Goal: Information Seeking & Learning: Learn about a topic

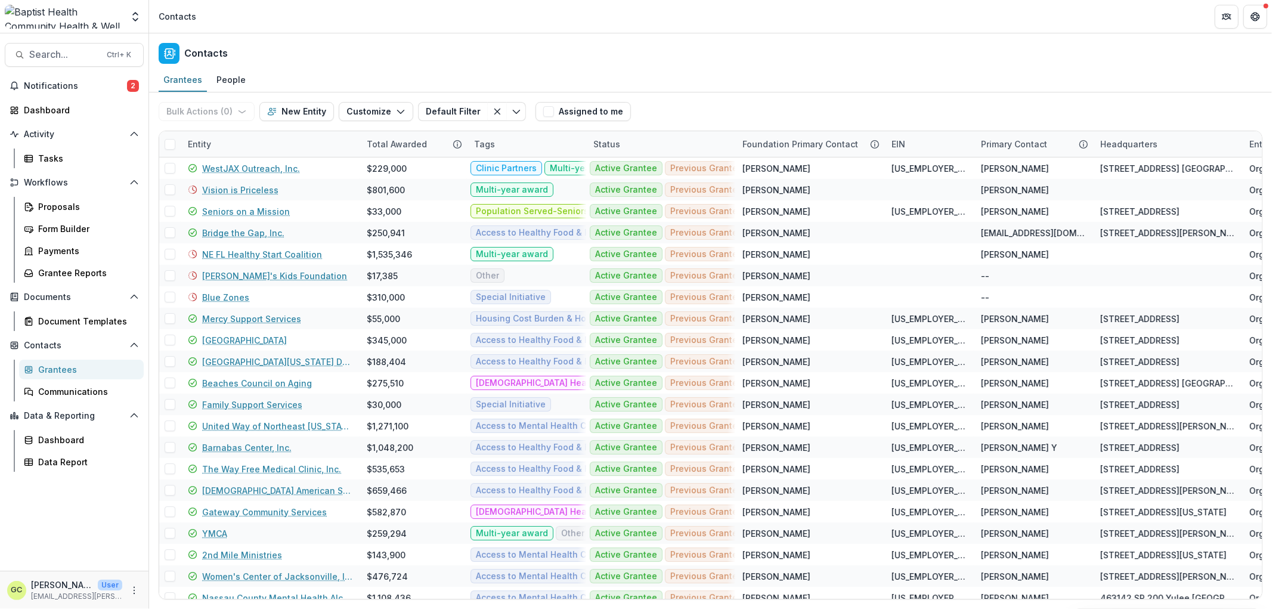
click at [92, 369] on div "Grantees" at bounding box center [86, 369] width 96 height 13
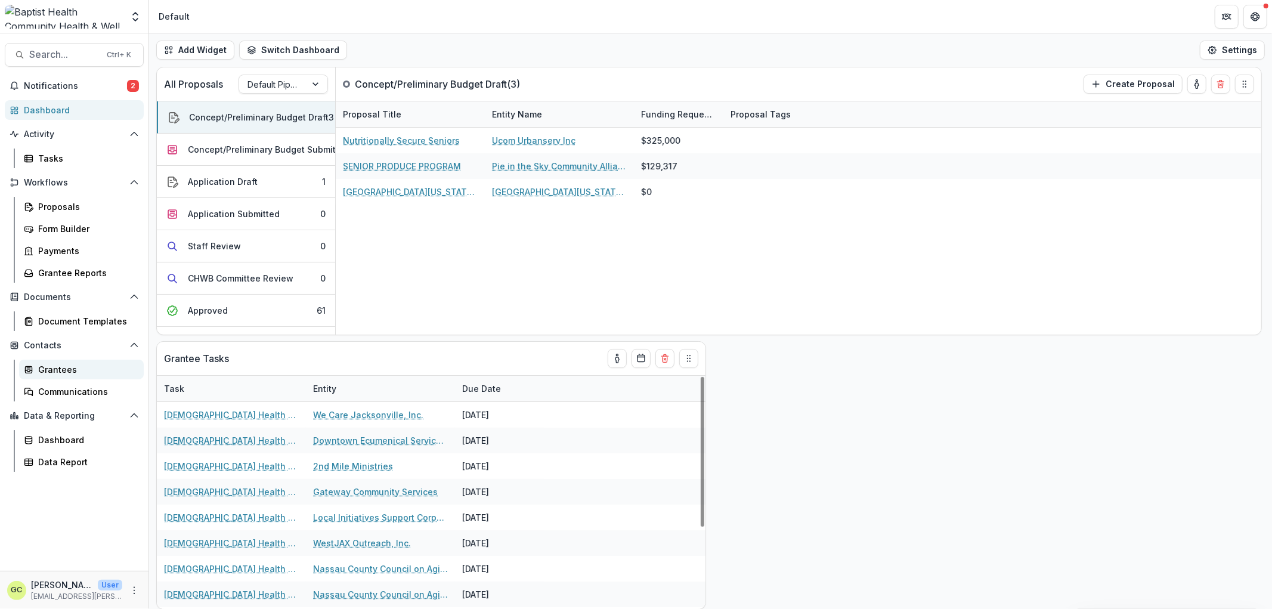
click at [64, 368] on div "Grantees" at bounding box center [86, 369] width 96 height 13
click at [43, 361] on link "Grantees" at bounding box center [81, 370] width 125 height 20
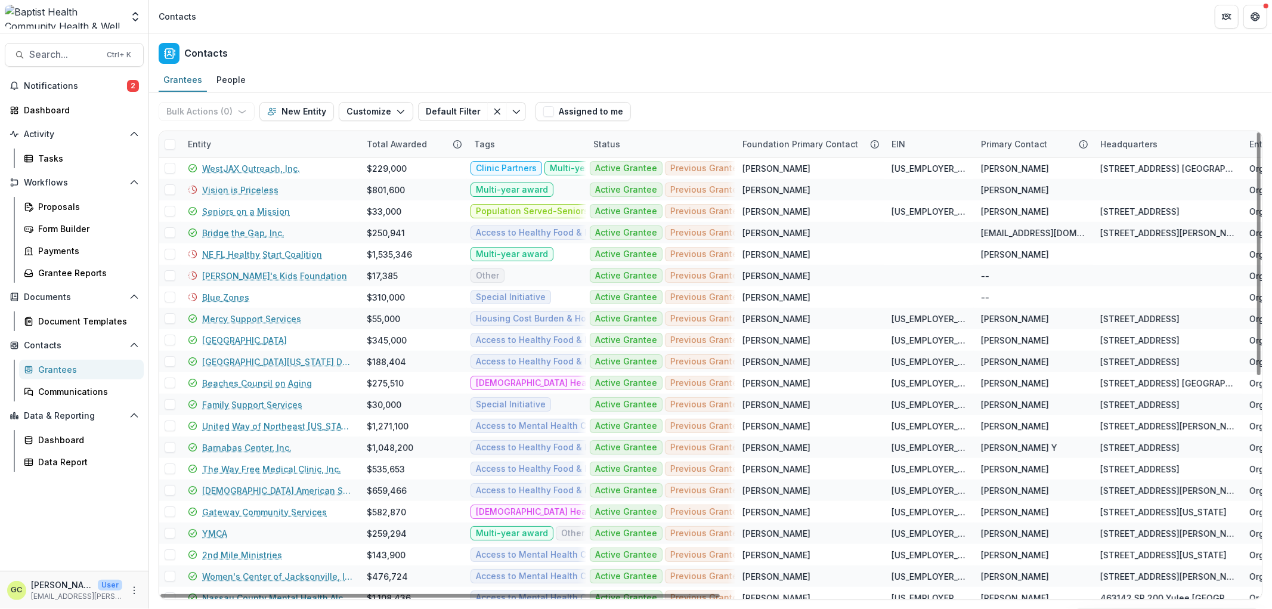
click at [203, 146] on div "Entity" at bounding box center [200, 144] width 38 height 13
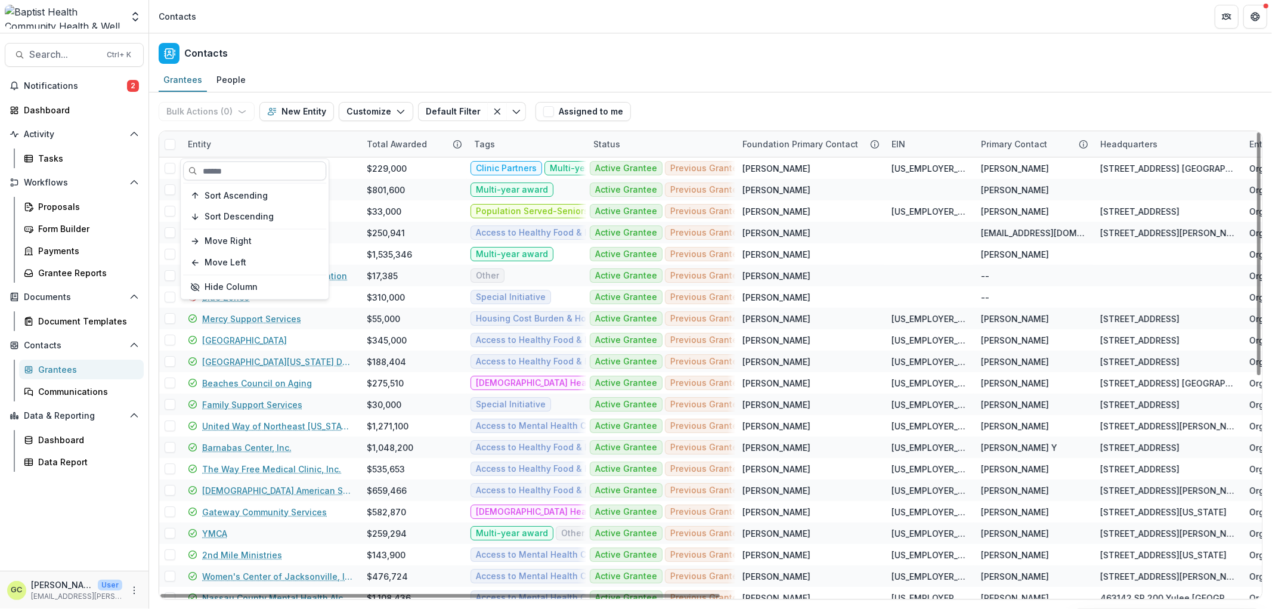
click at [221, 171] on input at bounding box center [254, 171] width 143 height 19
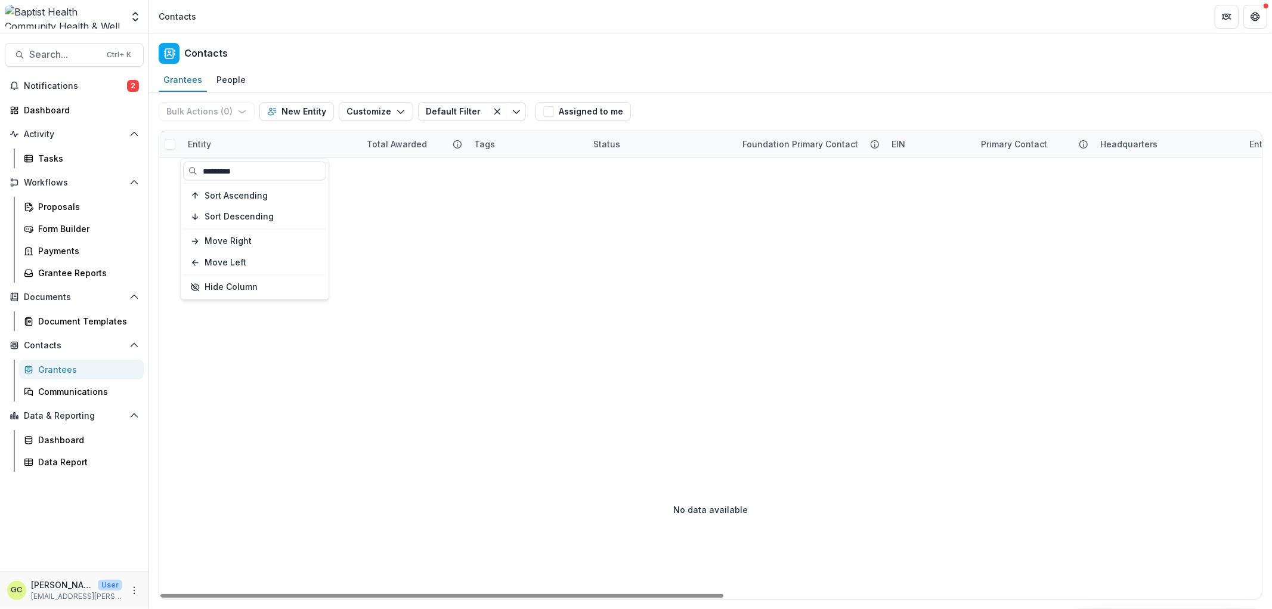
type input "*********"
click at [440, 434] on div "No data available" at bounding box center [710, 509] width 1103 height 179
click at [206, 151] on div "Entity" at bounding box center [270, 144] width 179 height 26
click at [235, 171] on input "*********" at bounding box center [254, 171] width 143 height 19
drag, startPoint x: 263, startPoint y: 171, endPoint x: 172, endPoint y: 174, distance: 91.3
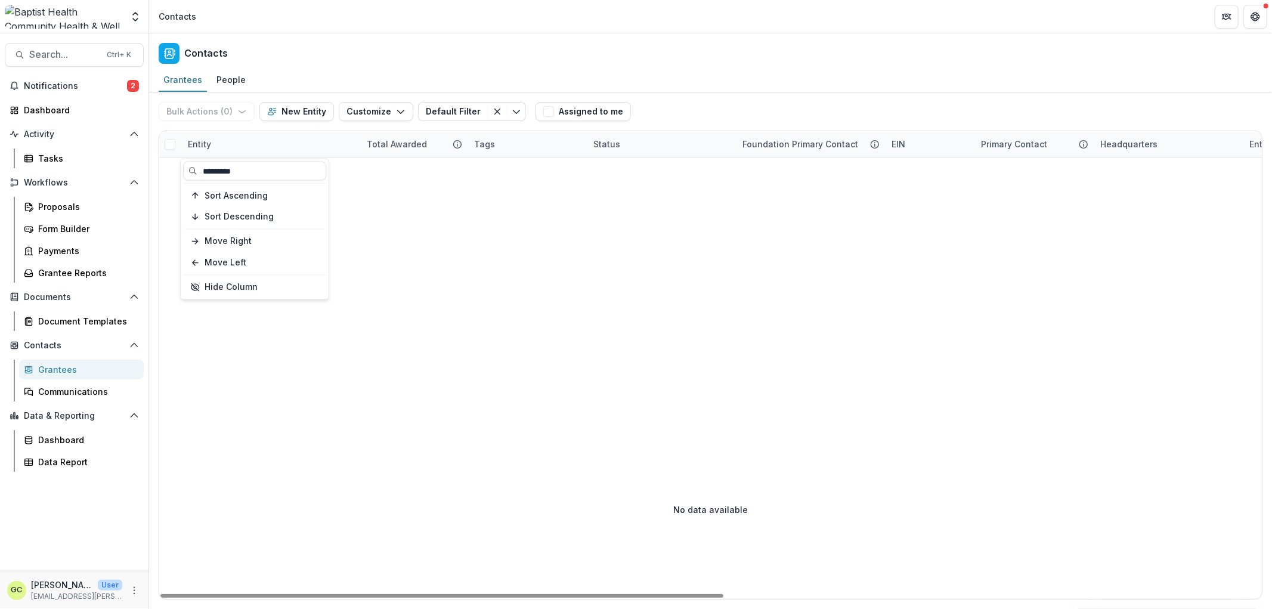
click at [172, 174] on body "Skip to content Team Settings Admin Settings Contacts Search... Ctrl + K Notifi…" at bounding box center [636, 304] width 1272 height 609
click at [313, 145] on div "Entity" at bounding box center [270, 144] width 179 height 26
drag, startPoint x: 257, startPoint y: 170, endPoint x: 165, endPoint y: 169, distance: 91.9
click at [166, 170] on body "Skip to content Team Settings Admin Settings Contacts Search... Ctrl + K Notifi…" at bounding box center [636, 304] width 1272 height 609
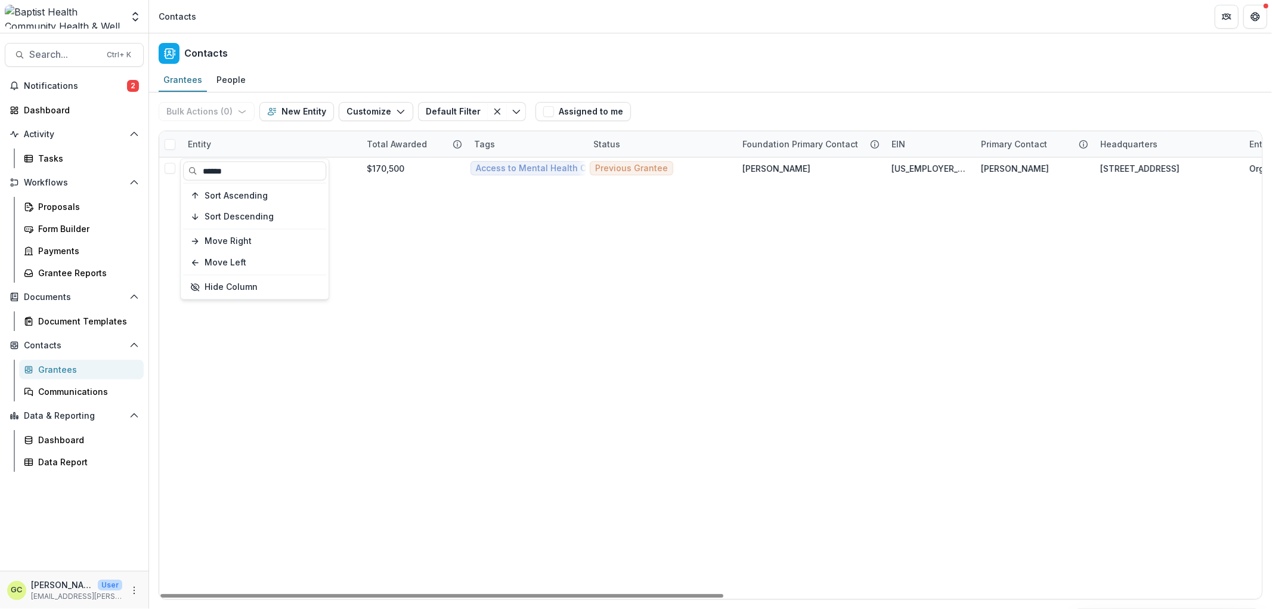
type input "******"
click at [475, 403] on div "Beyond90 $170,500 Access to Mental Health Care Multi-year award Population Serv…" at bounding box center [1237, 377] width 2157 height 441
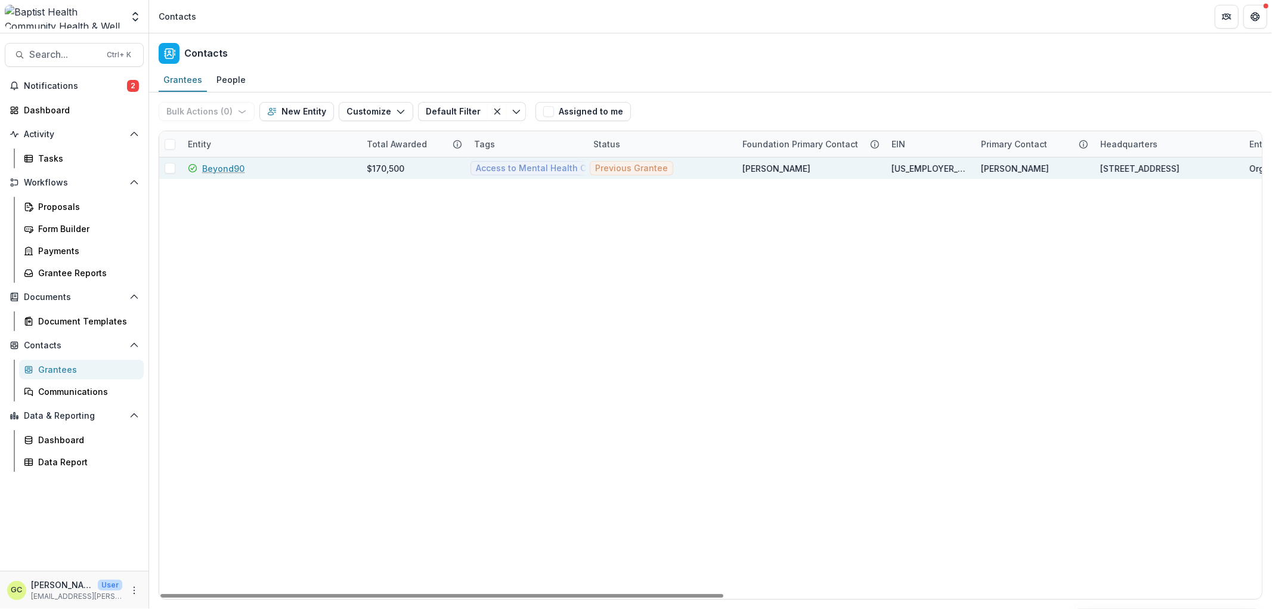
click at [218, 170] on link "Beyond90" at bounding box center [223, 168] width 42 height 13
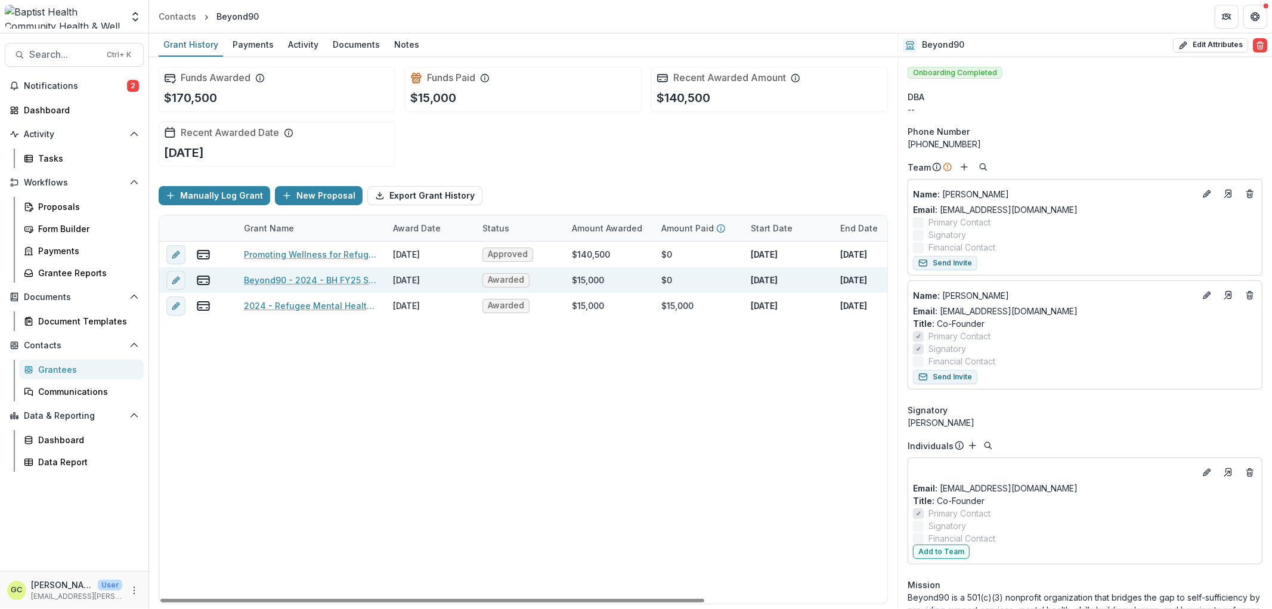
click at [310, 275] on link "Beyond90 - 2024 - BH FY25 Small Grant Application" at bounding box center [311, 280] width 135 height 13
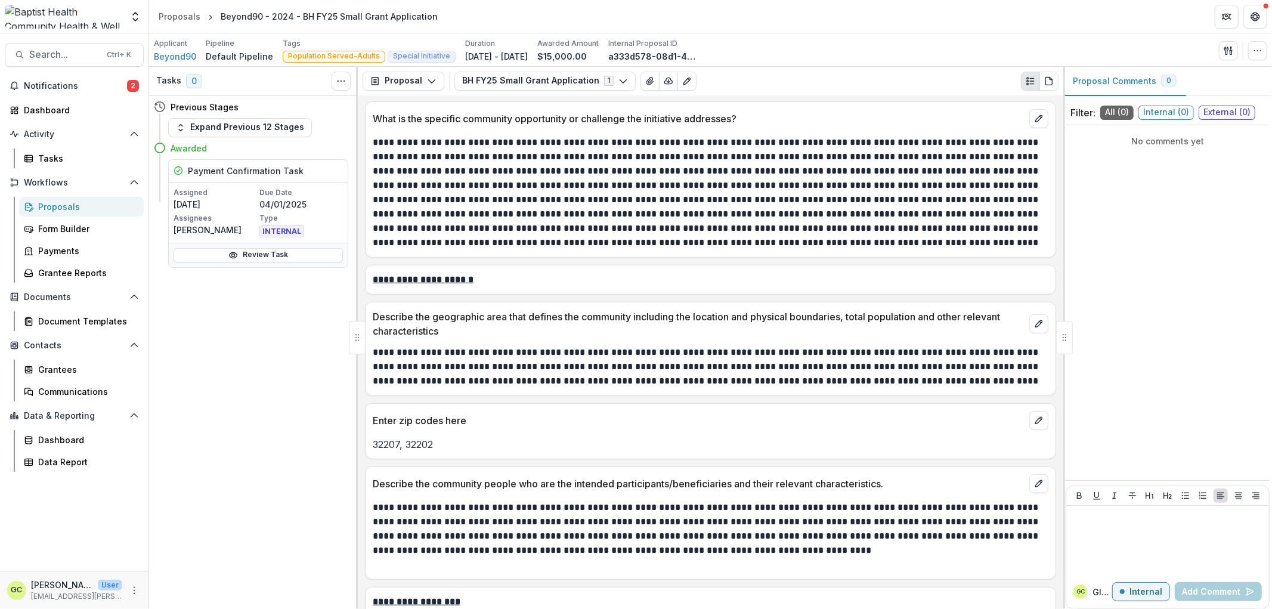
scroll to position [795, 0]
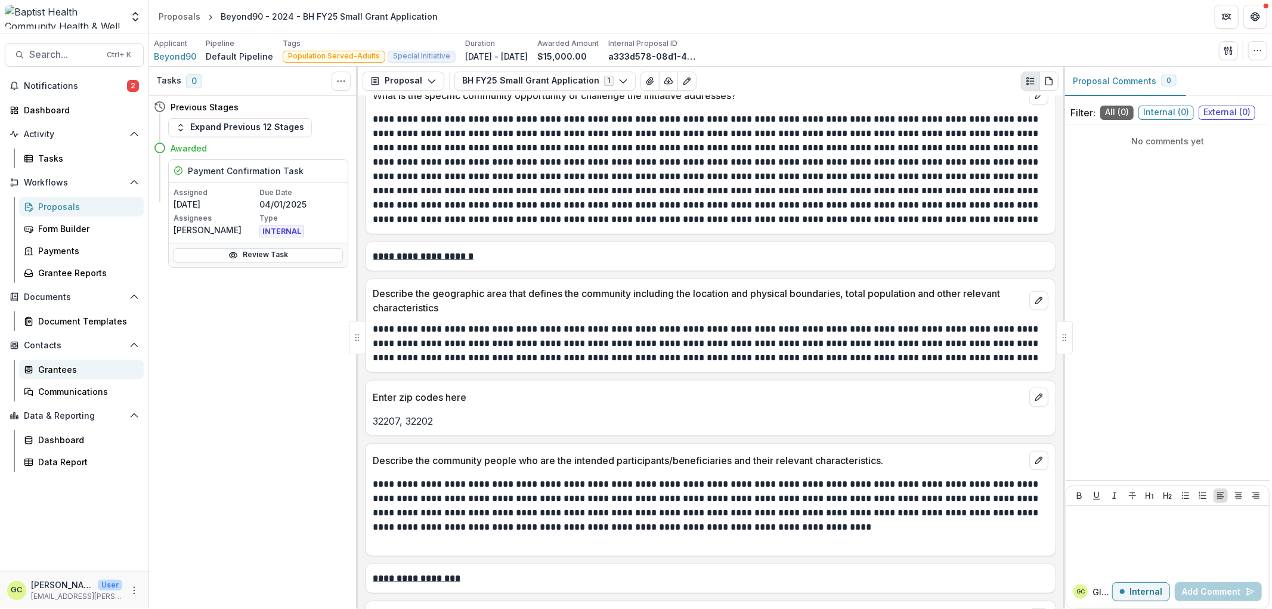
click at [58, 366] on div "Grantees" at bounding box center [86, 369] width 96 height 13
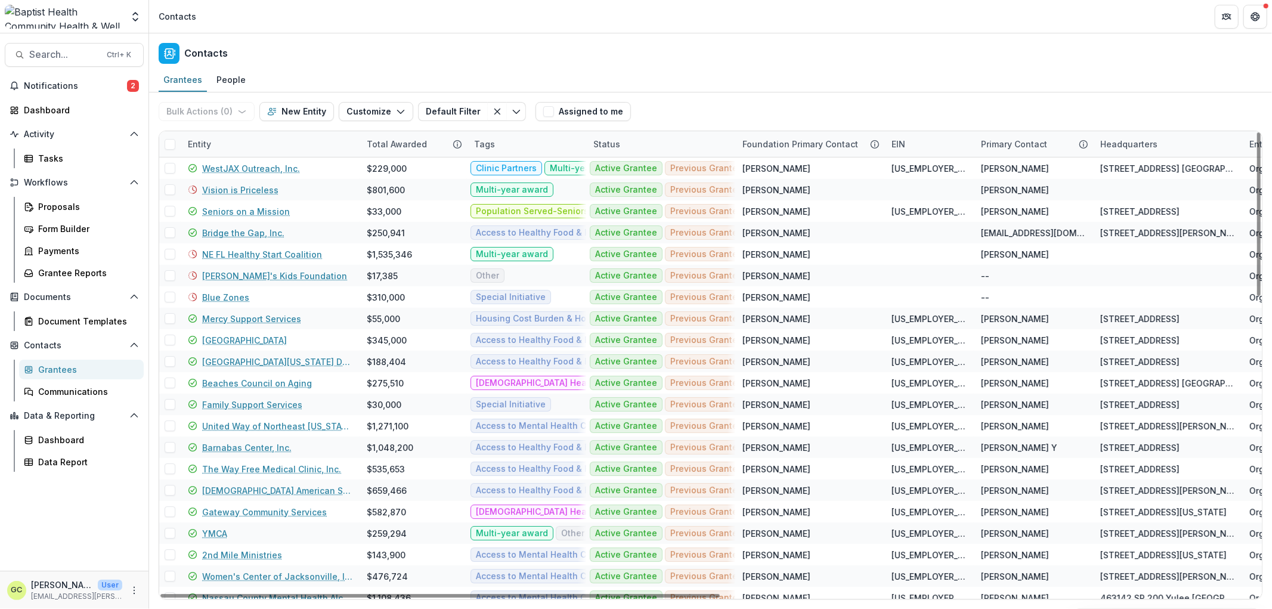
click at [205, 138] on div "Entity" at bounding box center [200, 144] width 38 height 13
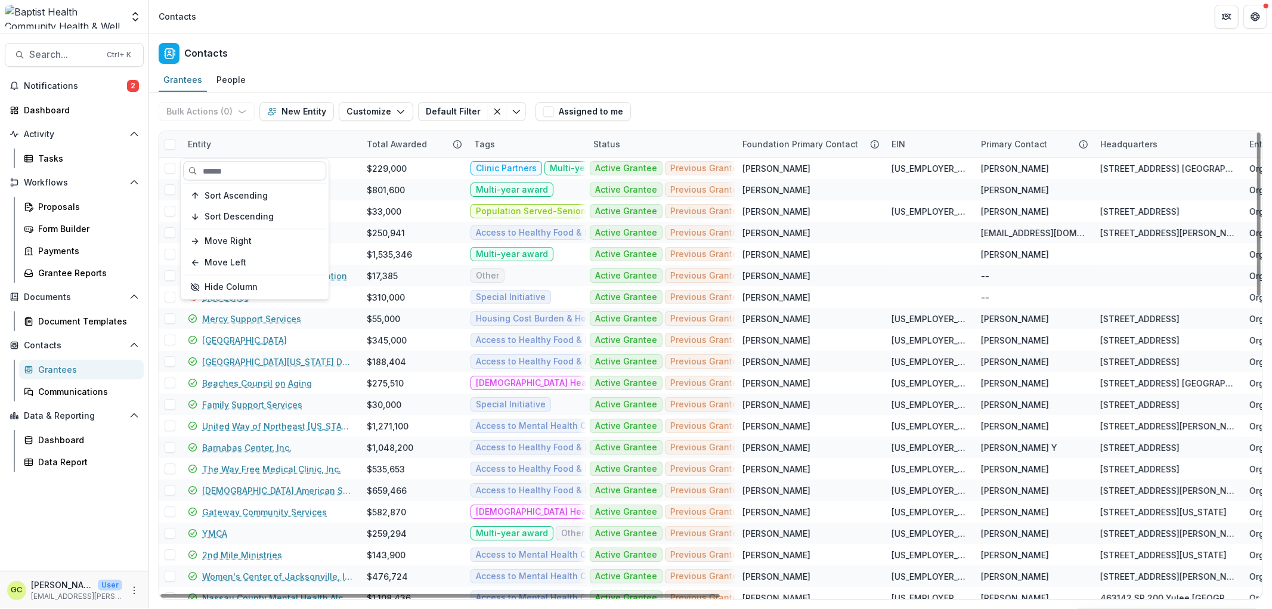
click at [265, 169] on input at bounding box center [254, 171] width 143 height 19
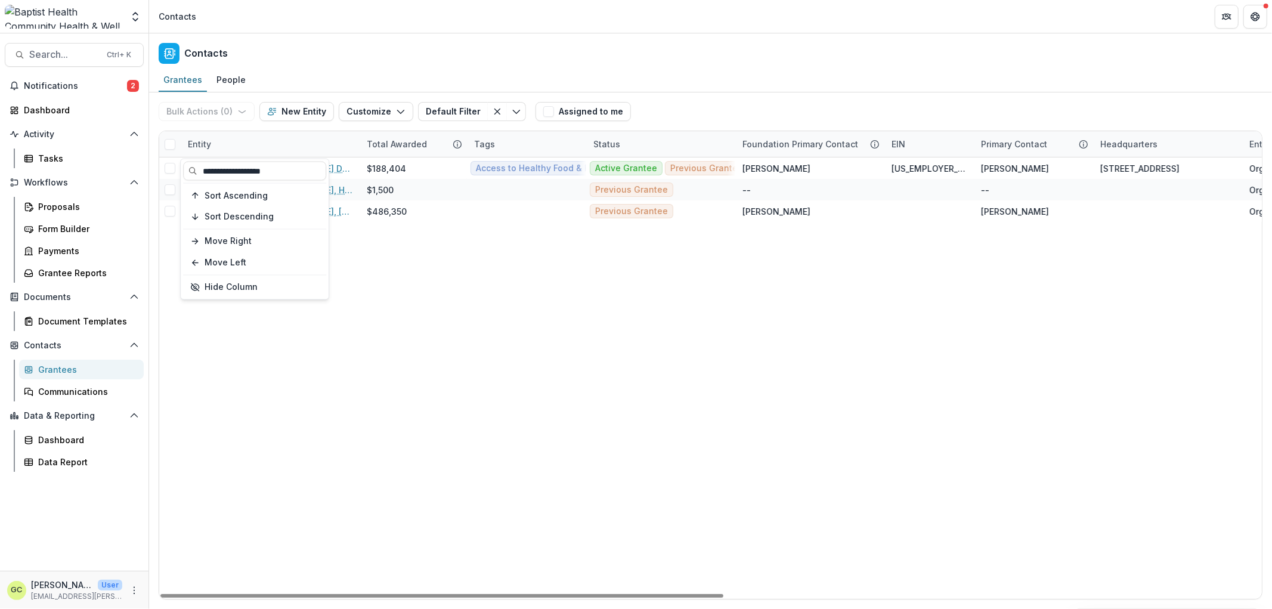
type input "**********"
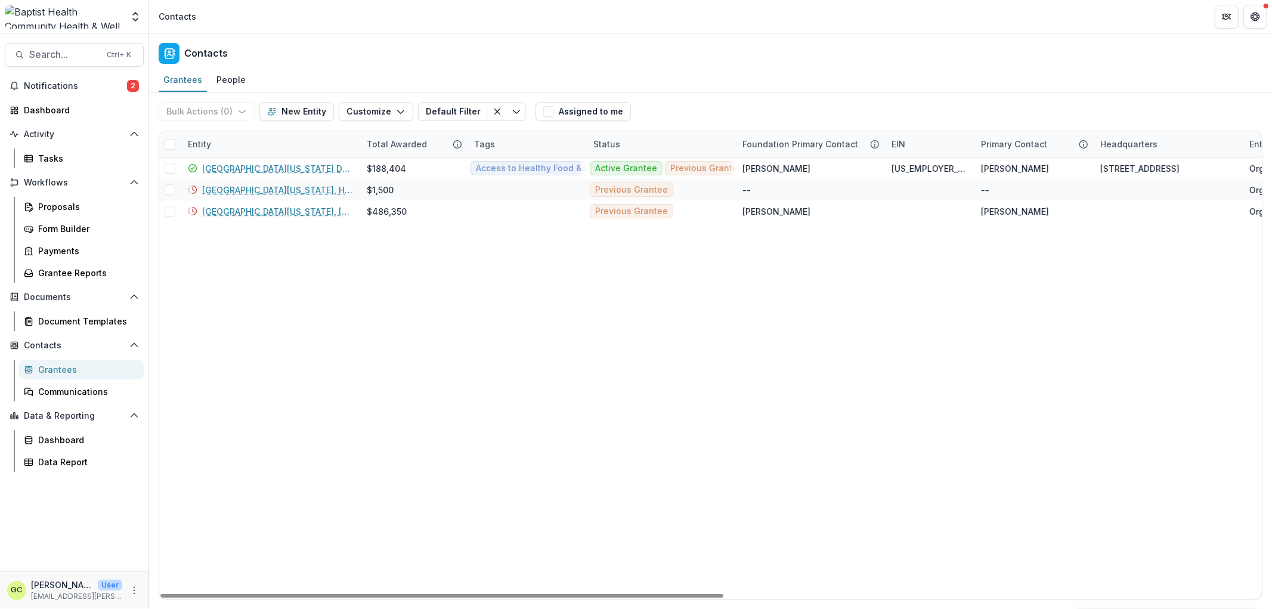
click at [507, 443] on div "University of North Florida Dept. of Nutrition & Dietetics $188,404 Access to H…" at bounding box center [1237, 377] width 2157 height 441
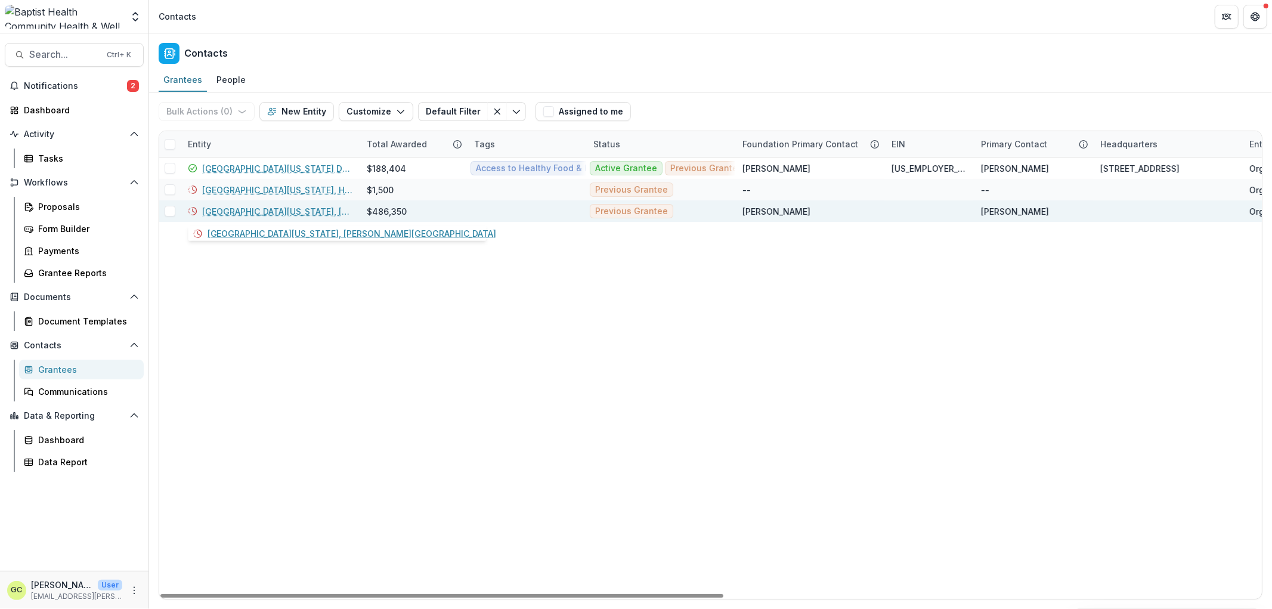
click at [305, 211] on link "University of North Florida, Brooks College of Health" at bounding box center [277, 211] width 150 height 13
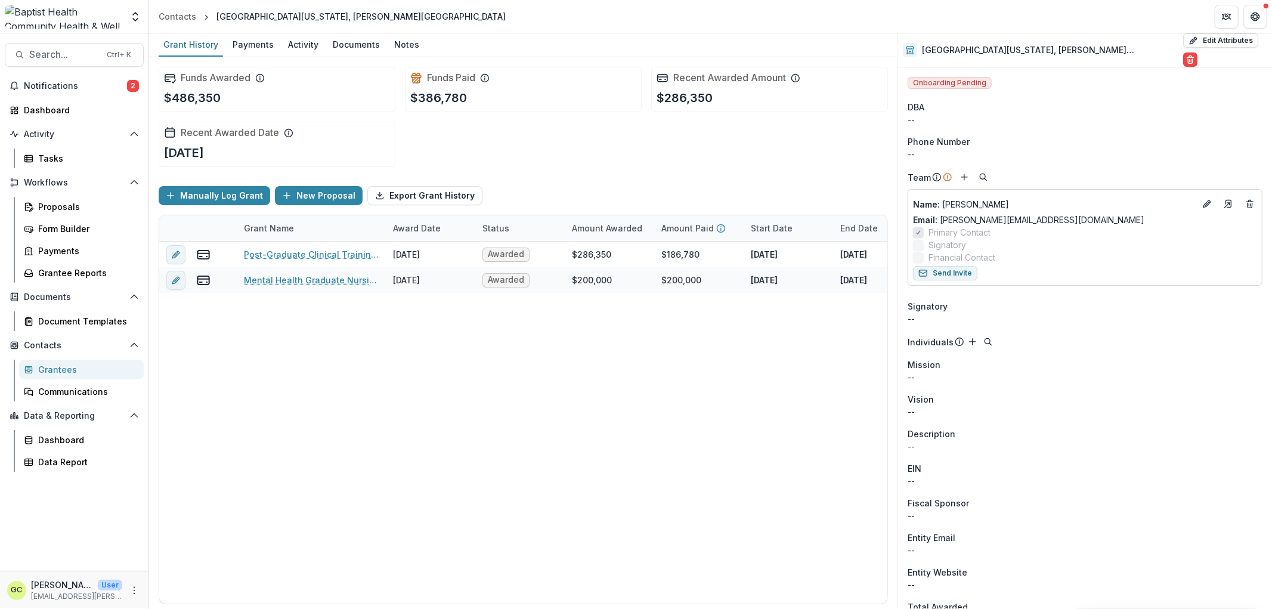
click at [68, 368] on div "Grantees" at bounding box center [86, 369] width 96 height 13
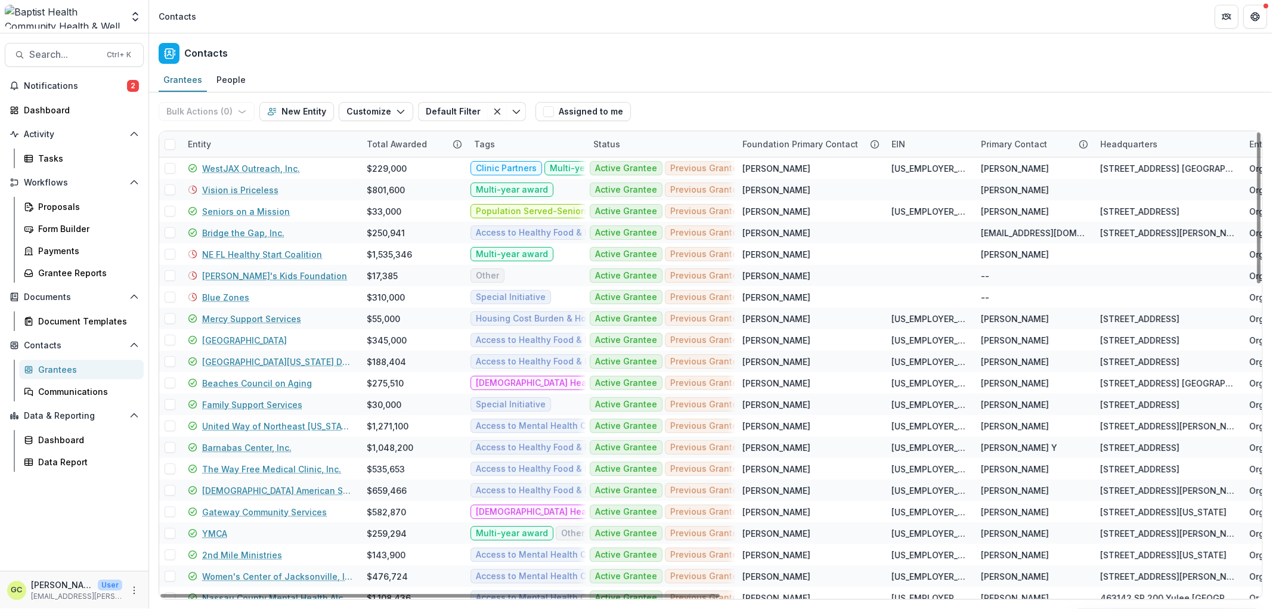
click at [198, 141] on div "Entity" at bounding box center [200, 144] width 38 height 13
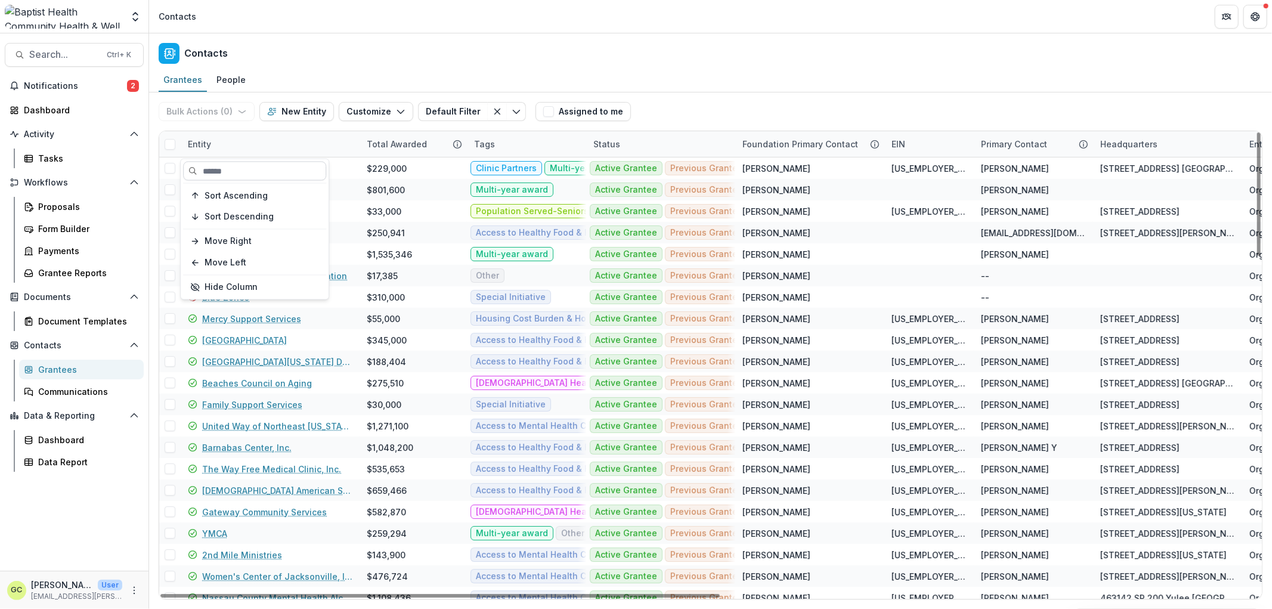
click at [231, 169] on input at bounding box center [254, 171] width 143 height 19
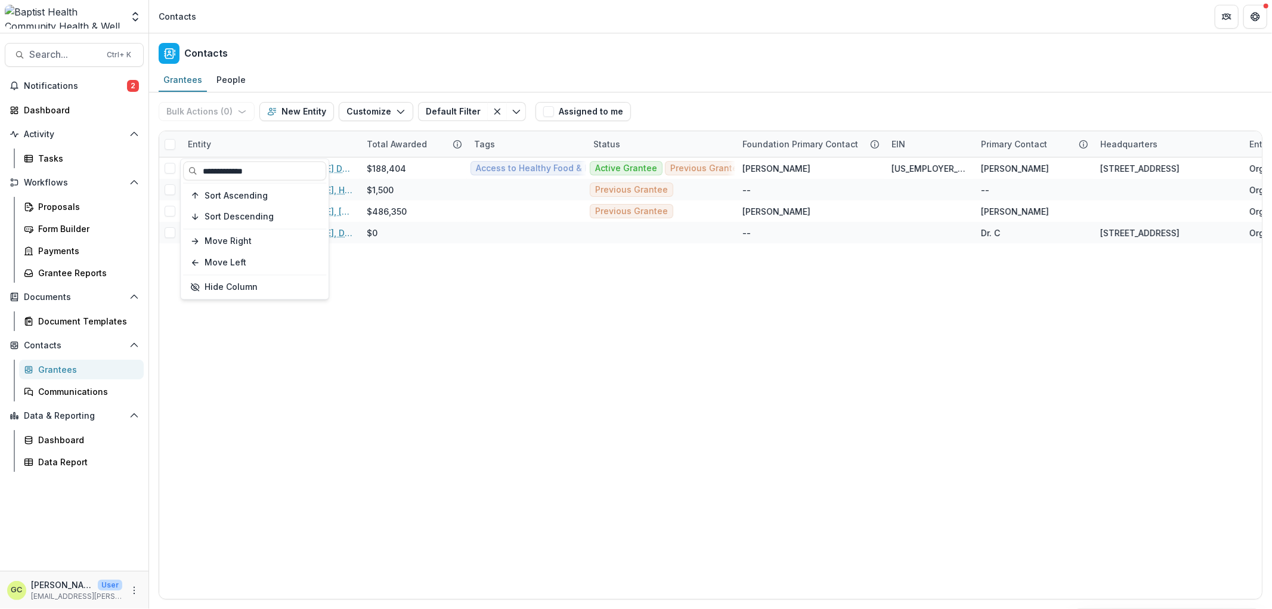
type input "**********"
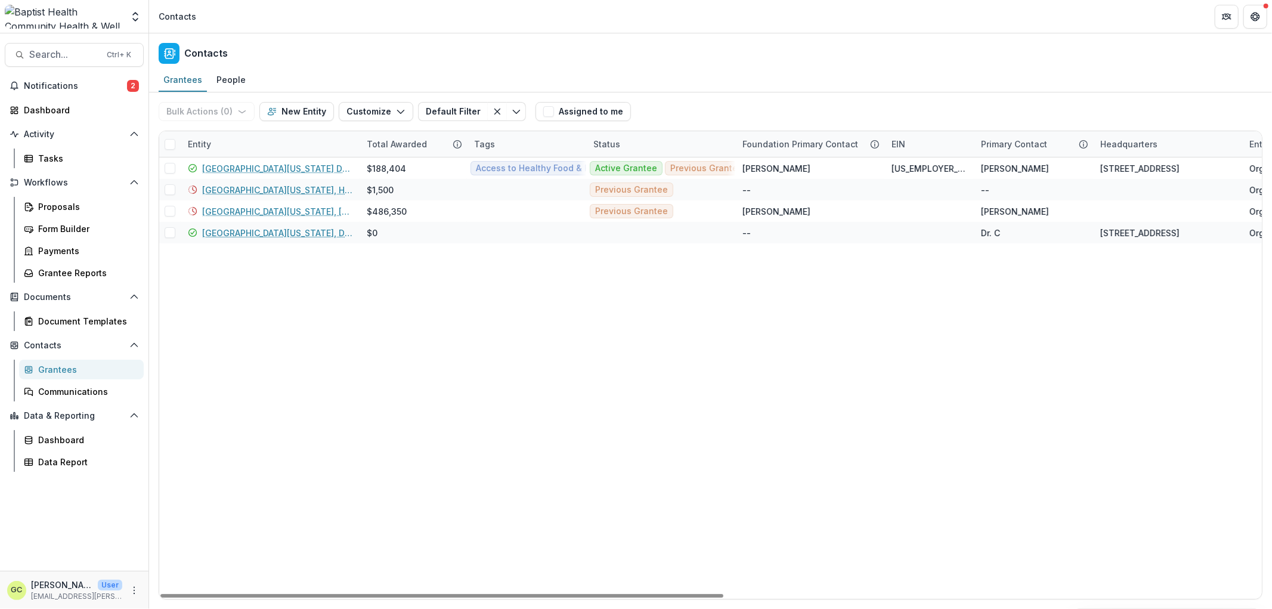
click at [367, 361] on div "University of North Florida Dept. of Nutrition & Dietetics $188,404 Access to H…" at bounding box center [1237, 377] width 2157 height 441
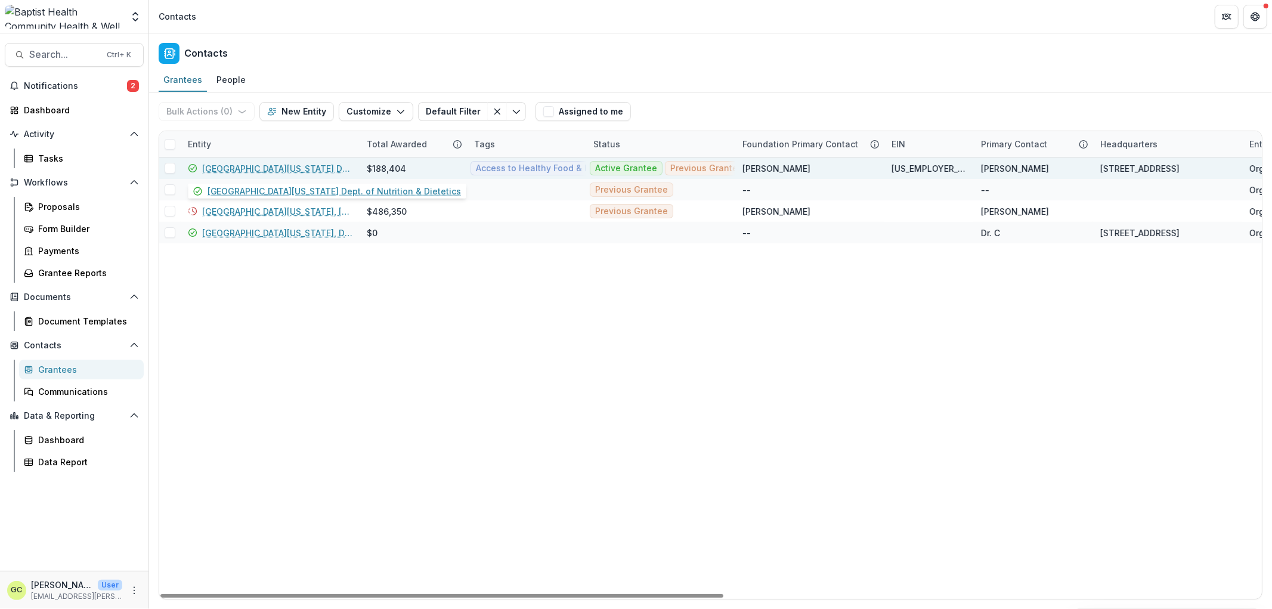
click at [315, 163] on link "[GEOGRAPHIC_DATA][US_STATE] Dept. of Nutrition & Dietetics" at bounding box center [277, 168] width 150 height 13
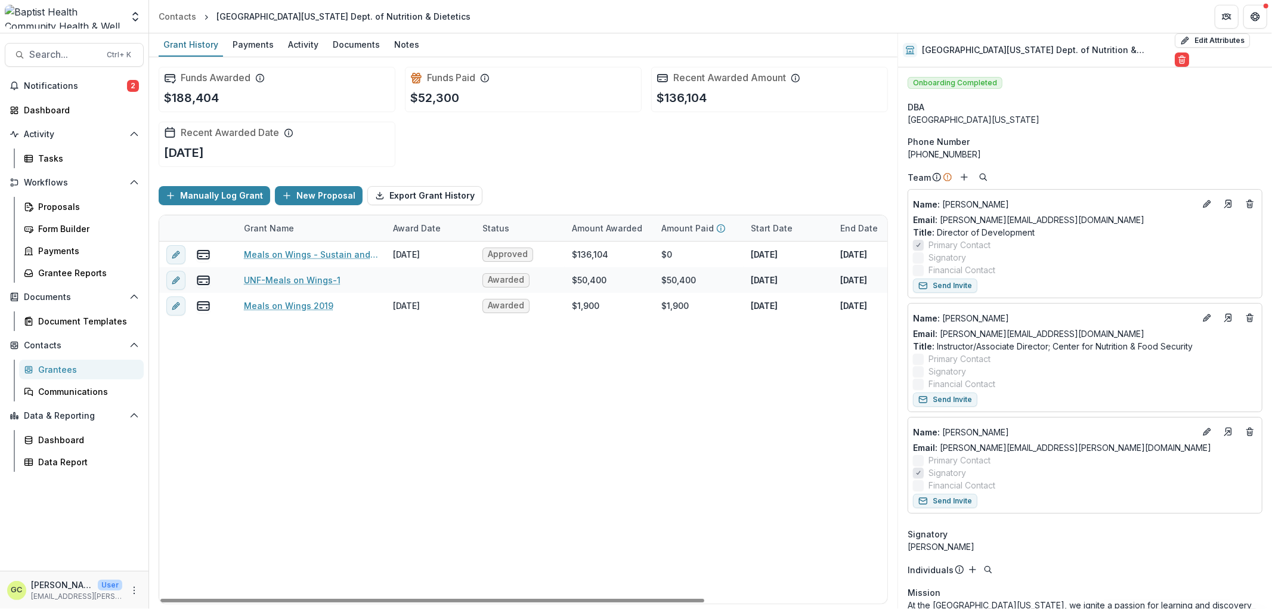
drag, startPoint x: 627, startPoint y: 601, endPoint x: 503, endPoint y: 463, distance: 185.4
click at [601, 600] on div at bounding box center [432, 601] width 544 height 4
click at [293, 271] on div "UNF-Meals on Wings-1" at bounding box center [311, 280] width 135 height 26
click at [290, 275] on link "UNF-Meals on Wings-1" at bounding box center [292, 280] width 97 height 13
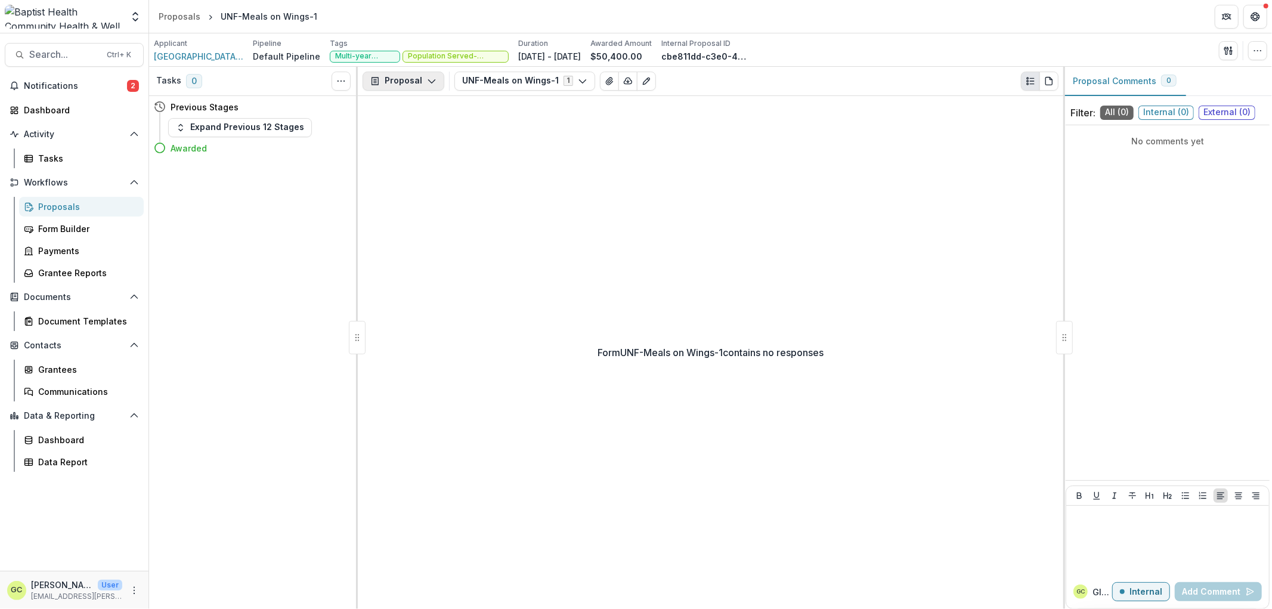
click at [432, 85] on icon "button" at bounding box center [432, 81] width 10 height 10
click at [422, 131] on div "Payments" at bounding box center [441, 127] width 109 height 13
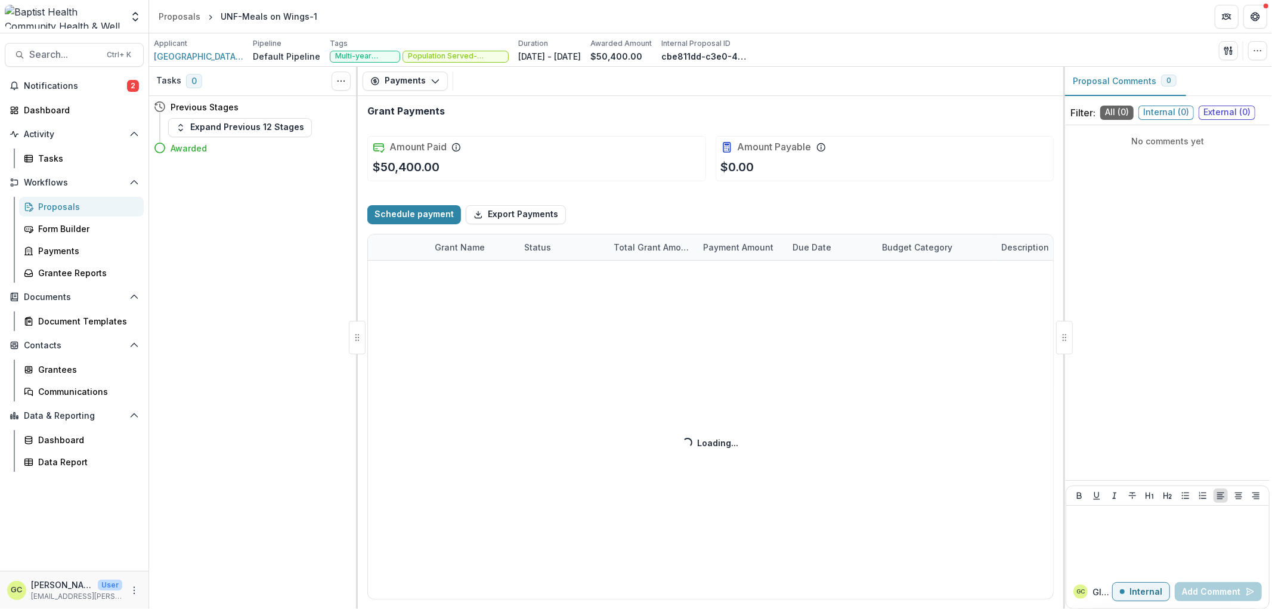
select select "****"
click at [403, 81] on button "Payments" at bounding box center [405, 81] width 85 height 19
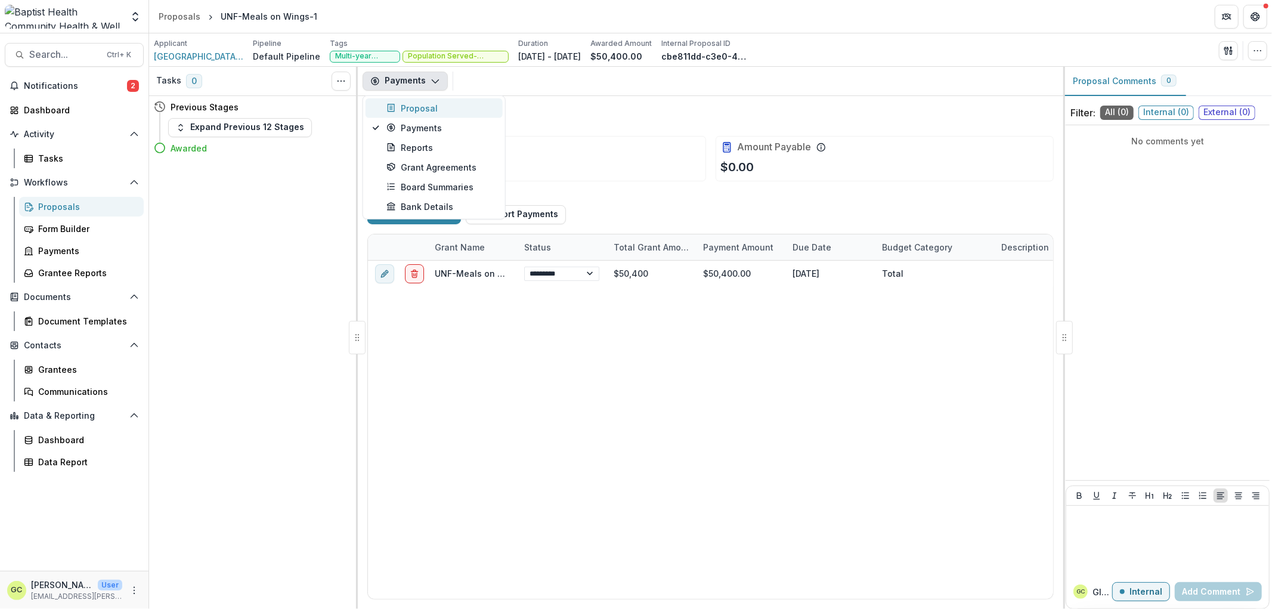
click at [433, 109] on div "Proposal" at bounding box center [441, 107] width 109 height 13
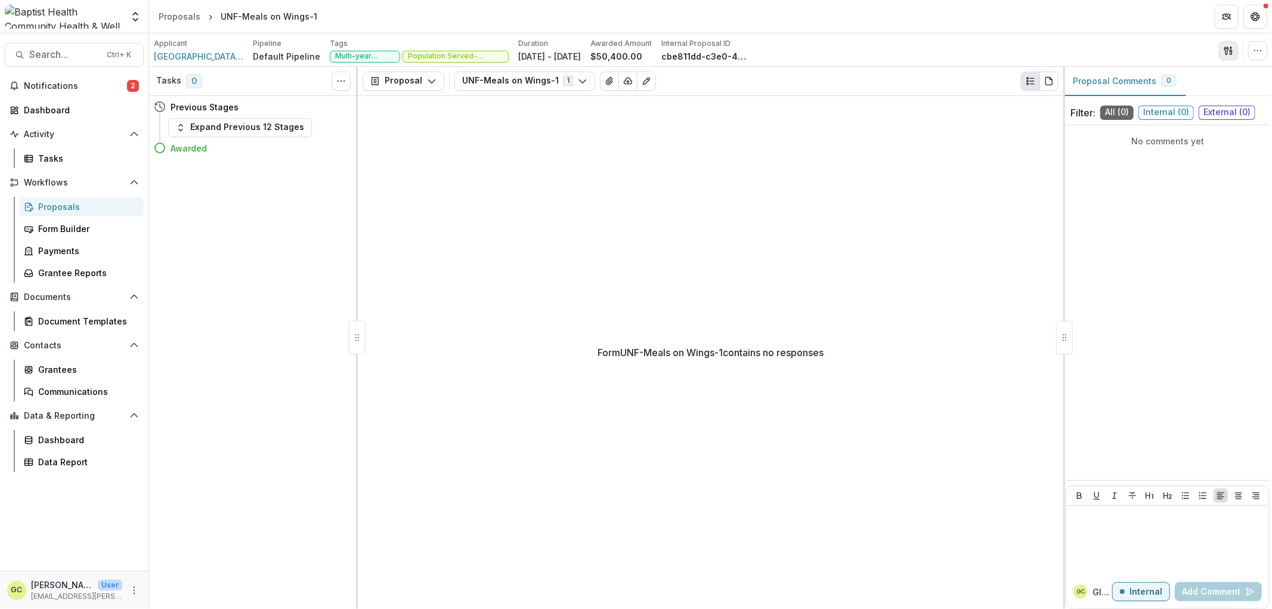
click at [1232, 55] on icon "button" at bounding box center [1229, 51] width 10 height 10
click at [1176, 95] on button "Proposal Files" at bounding box center [1172, 98] width 128 height 20
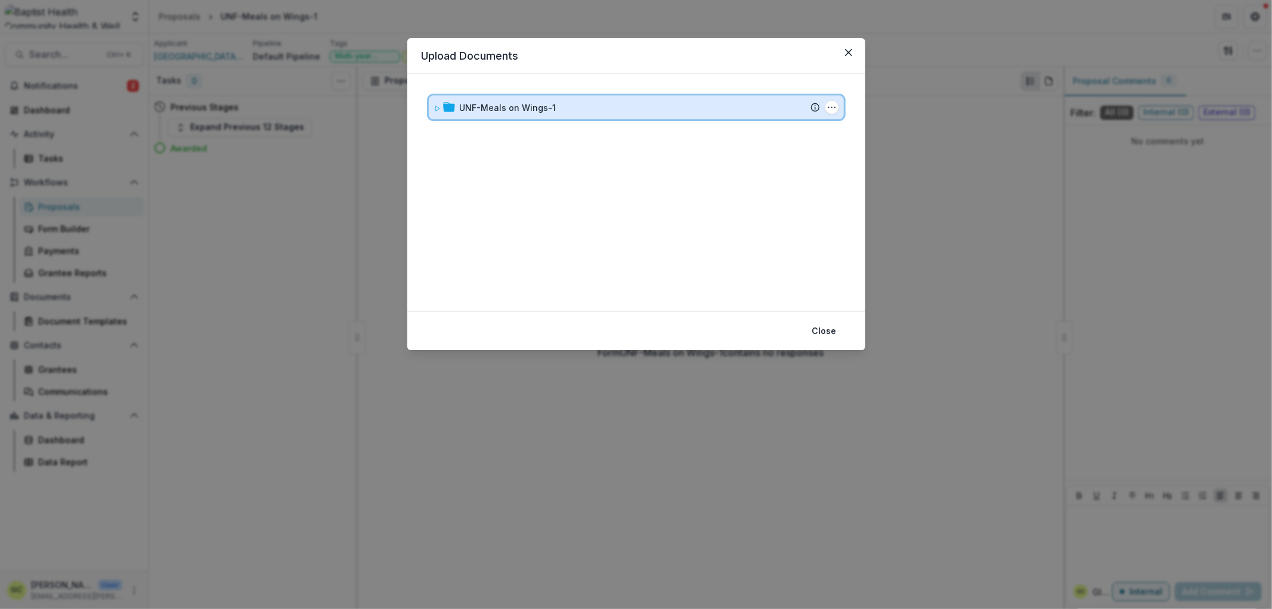
click at [435, 105] on icon at bounding box center [437, 108] width 7 height 7
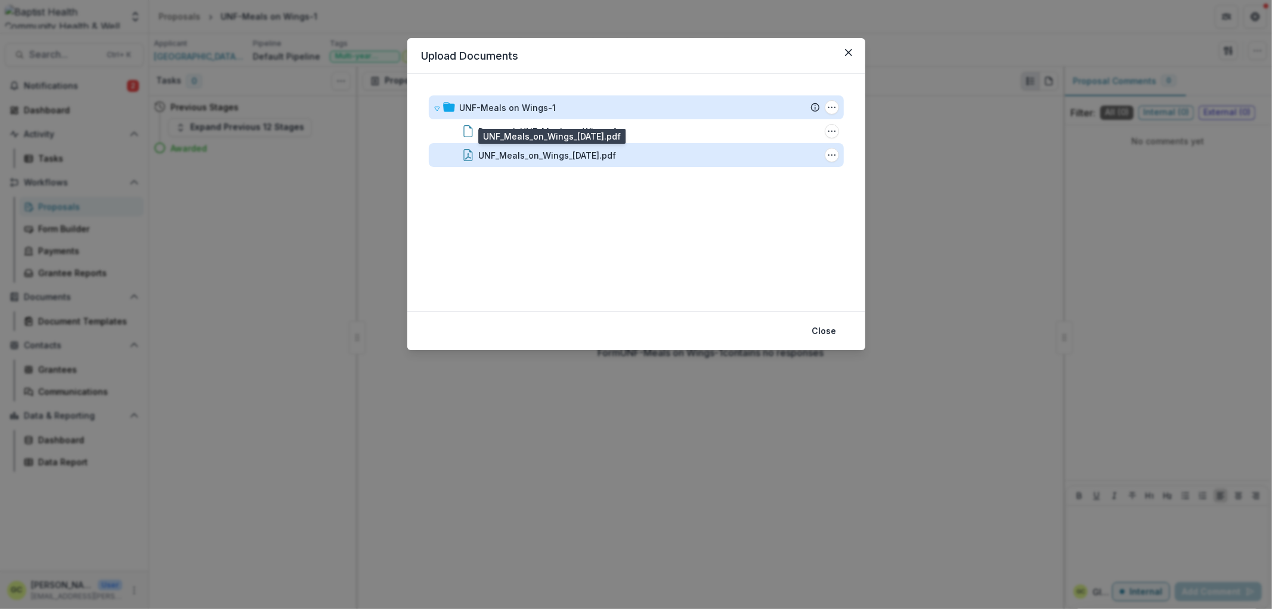
click at [613, 158] on div "UNF_Meals_on_Wings_09.01.2023.pdf" at bounding box center [548, 155] width 138 height 13
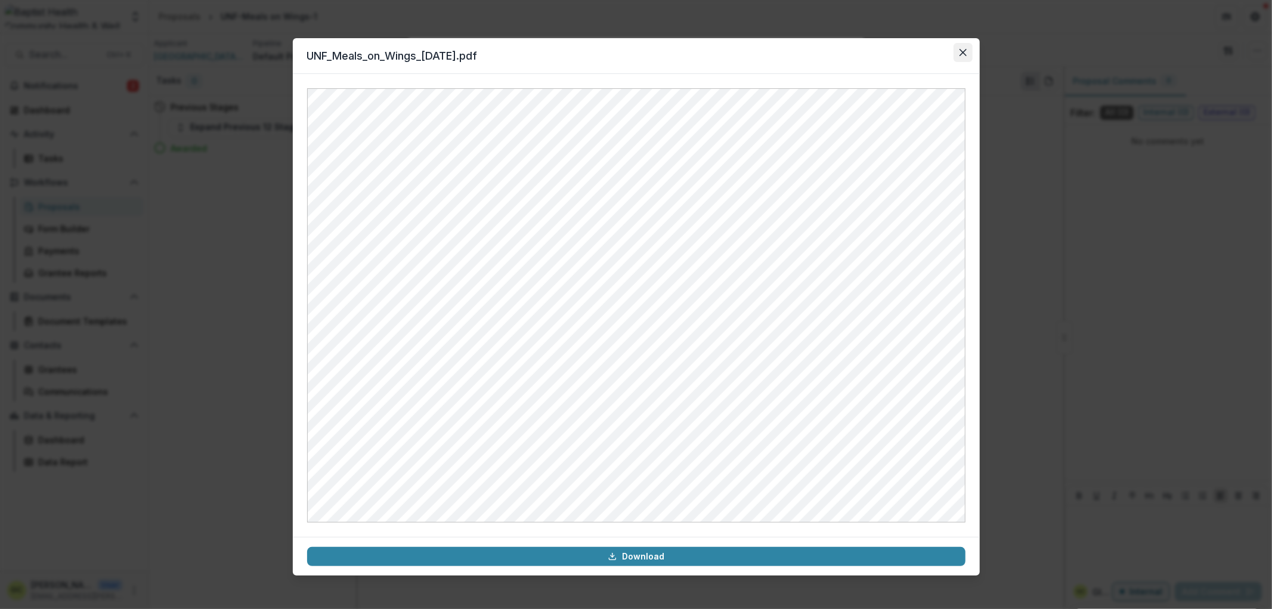
click at [969, 52] on button "Close" at bounding box center [963, 52] width 19 height 19
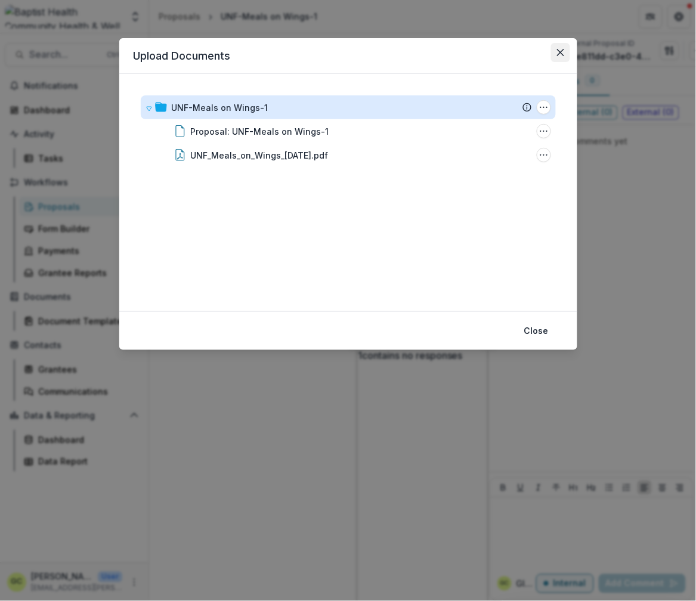
click at [568, 52] on button "Close" at bounding box center [560, 52] width 19 height 19
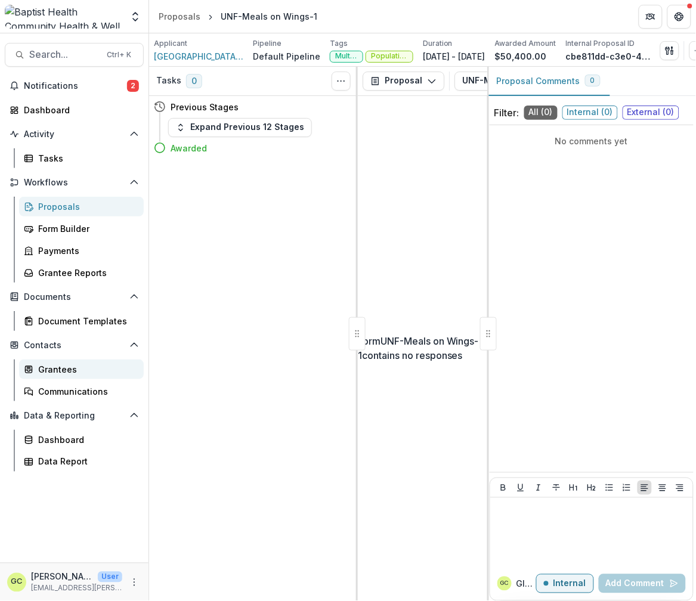
click at [63, 373] on div "Grantees" at bounding box center [86, 369] width 96 height 13
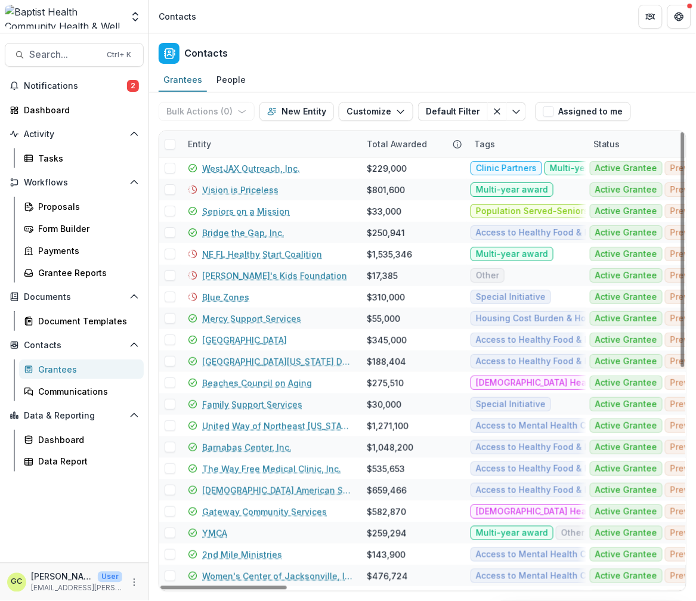
drag, startPoint x: 227, startPoint y: 142, endPoint x: 217, endPoint y: 140, distance: 10.4
click at [227, 142] on div "Entity" at bounding box center [270, 144] width 179 height 26
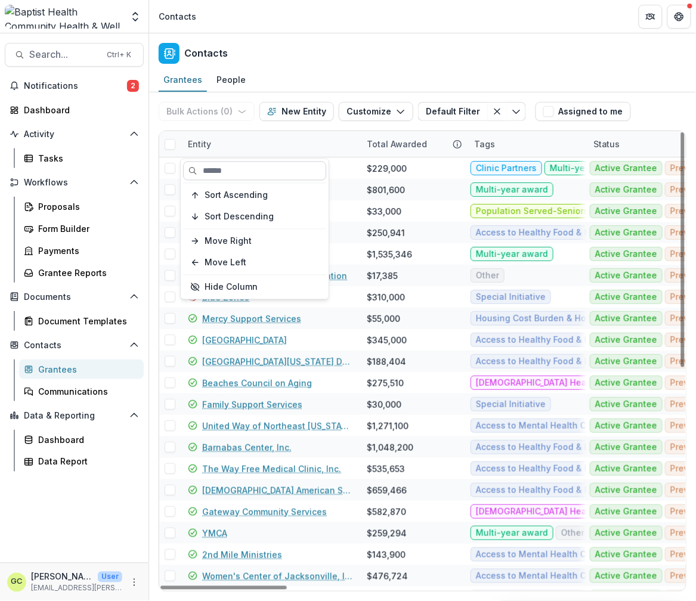
click at [222, 167] on input at bounding box center [254, 171] width 143 height 19
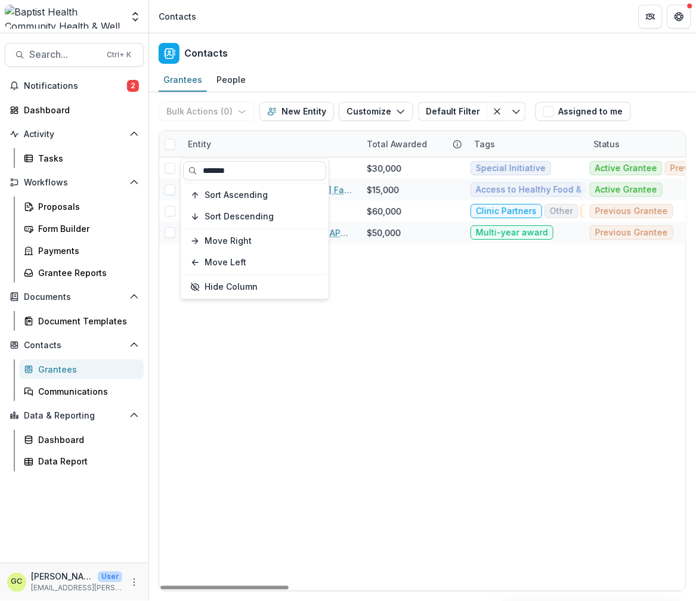
type input "******"
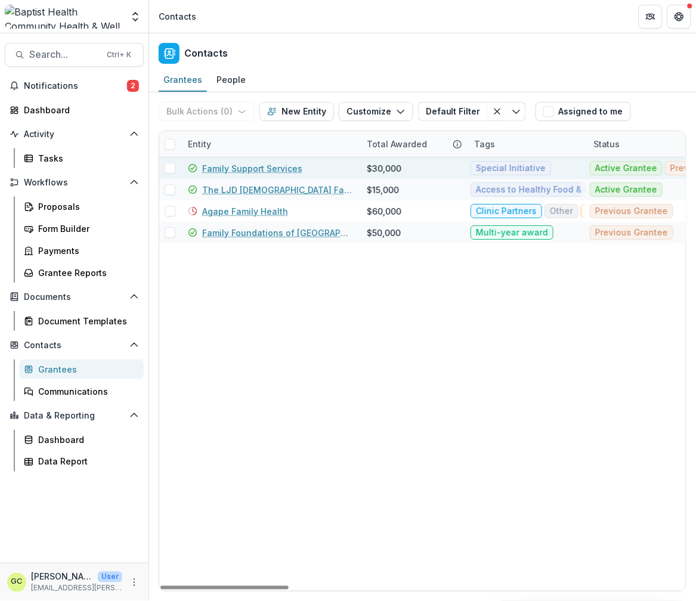
click at [279, 163] on link "Family Support Services" at bounding box center [252, 168] width 100 height 13
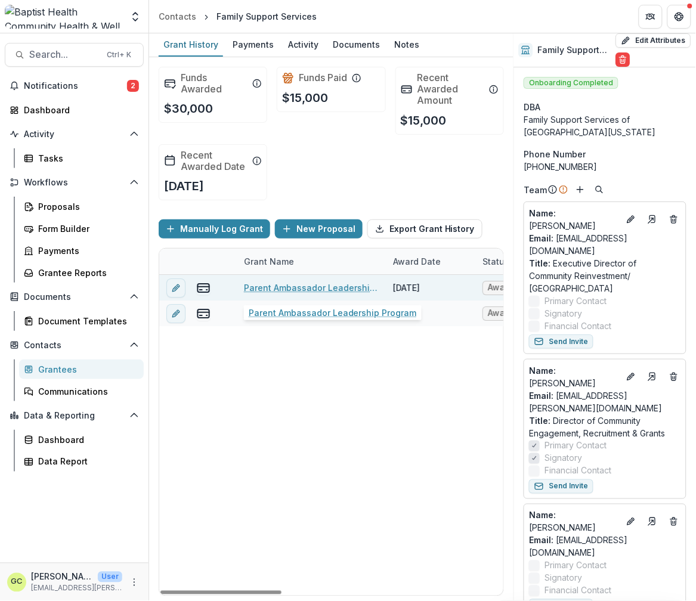
click at [319, 289] on link "Parent Ambassador Leadership Program" at bounding box center [311, 288] width 135 height 13
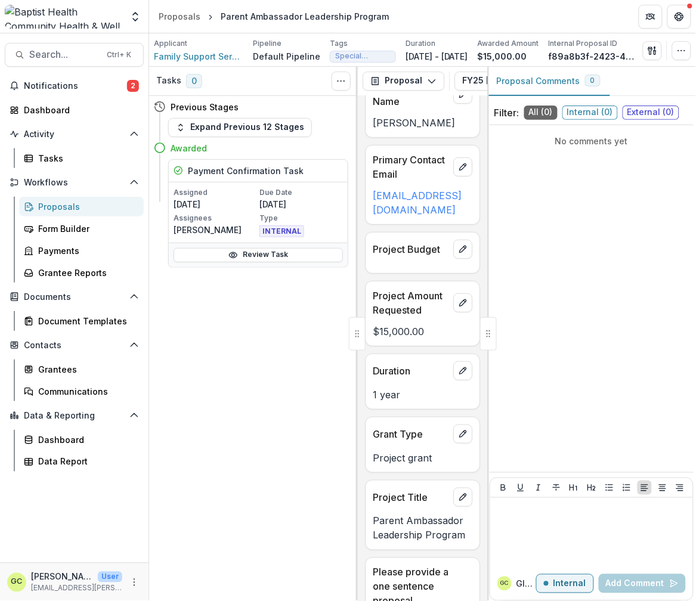
scroll to position [1282, 0]
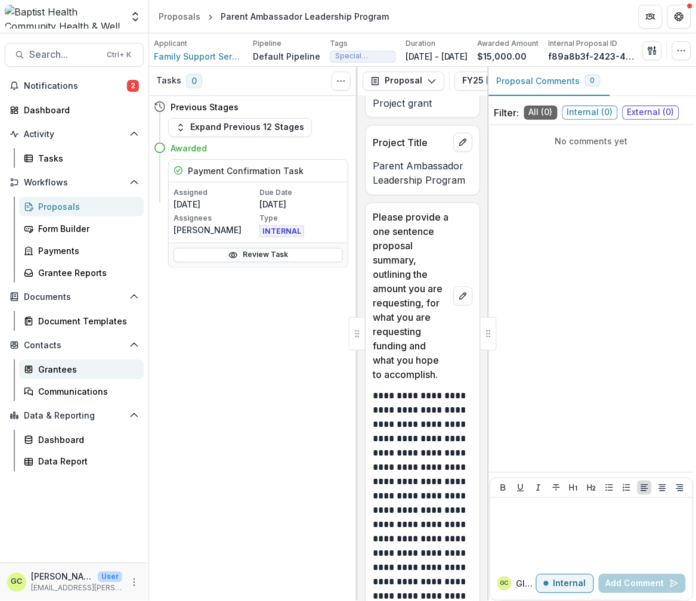
click at [76, 376] on link "Grantees" at bounding box center [81, 370] width 125 height 20
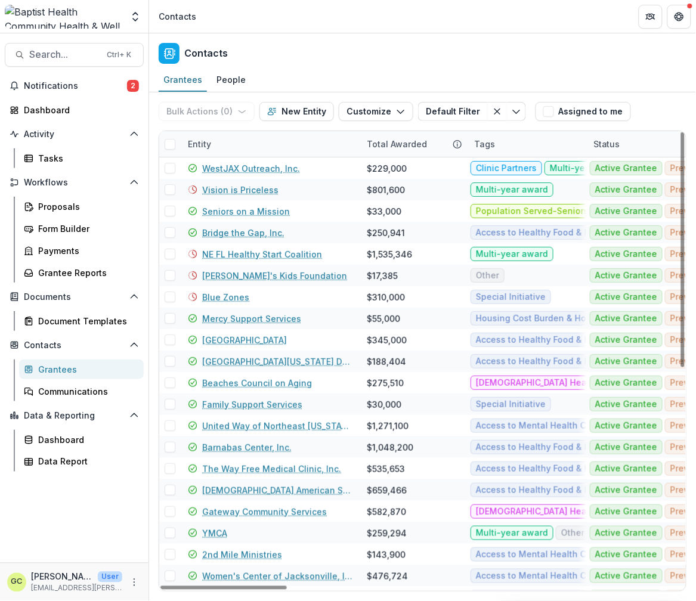
click at [209, 144] on div "Entity" at bounding box center [200, 144] width 38 height 13
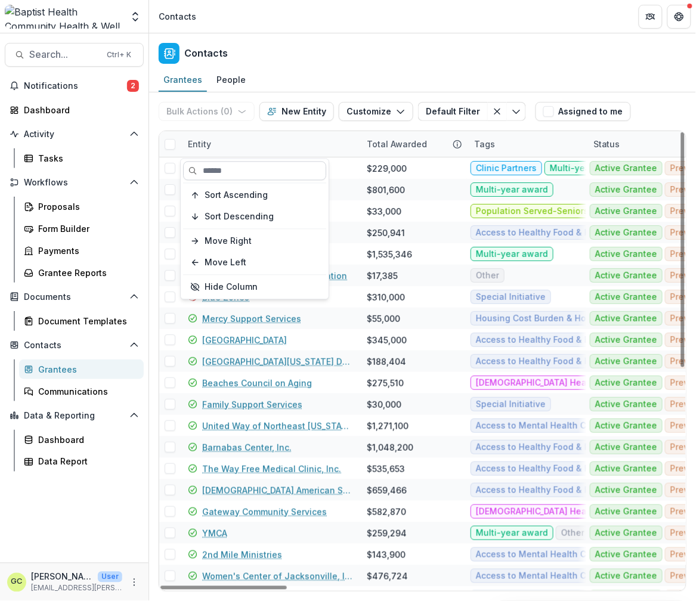
click at [228, 173] on input at bounding box center [254, 171] width 143 height 19
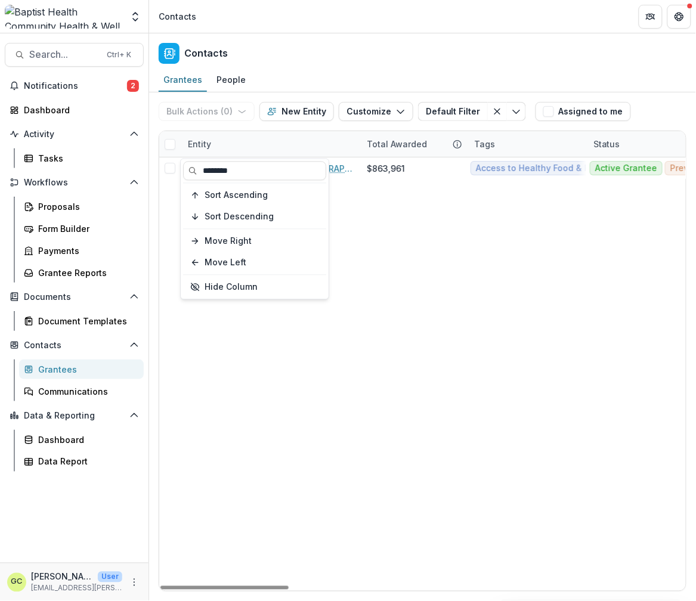
type input "********"
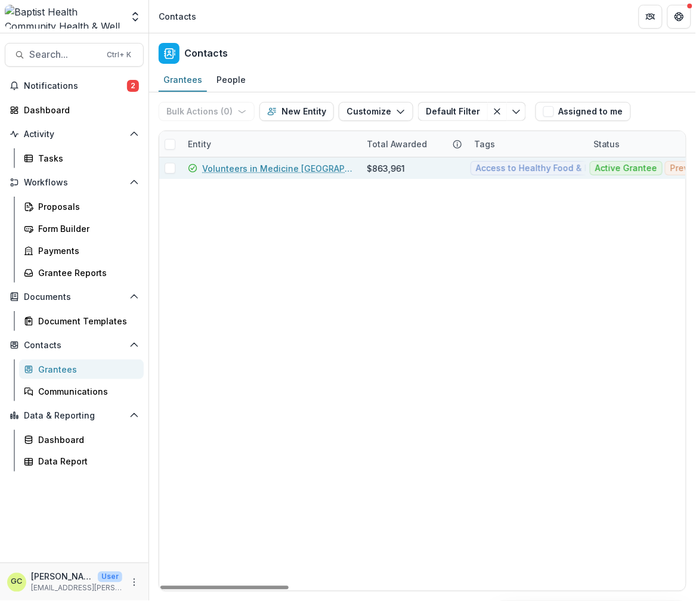
click at [265, 165] on link "Volunteers in Medicine [GEOGRAPHIC_DATA], Inc." at bounding box center [277, 168] width 150 height 13
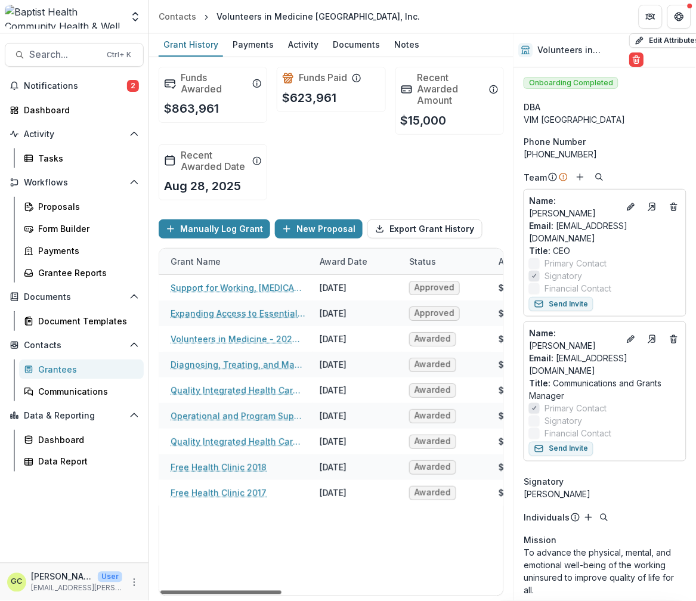
scroll to position [0, 180]
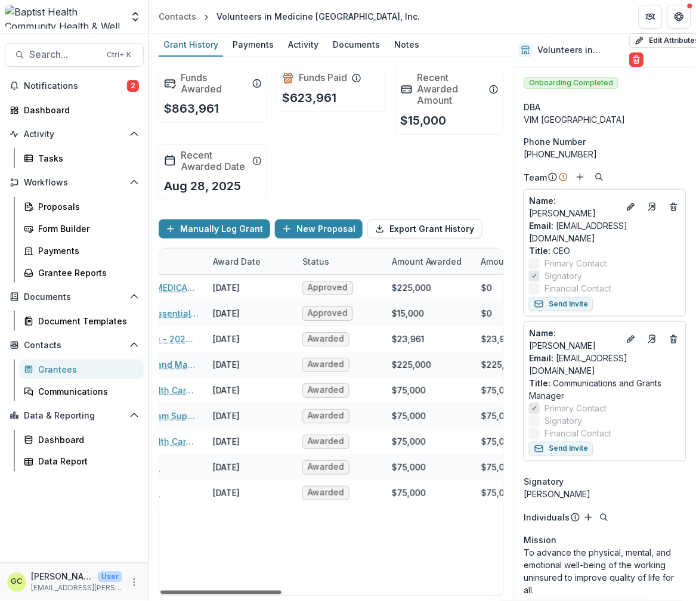
drag, startPoint x: 278, startPoint y: 591, endPoint x: 342, endPoint y: 594, distance: 63.9
click at [282, 594] on div at bounding box center [220, 593] width 121 height 4
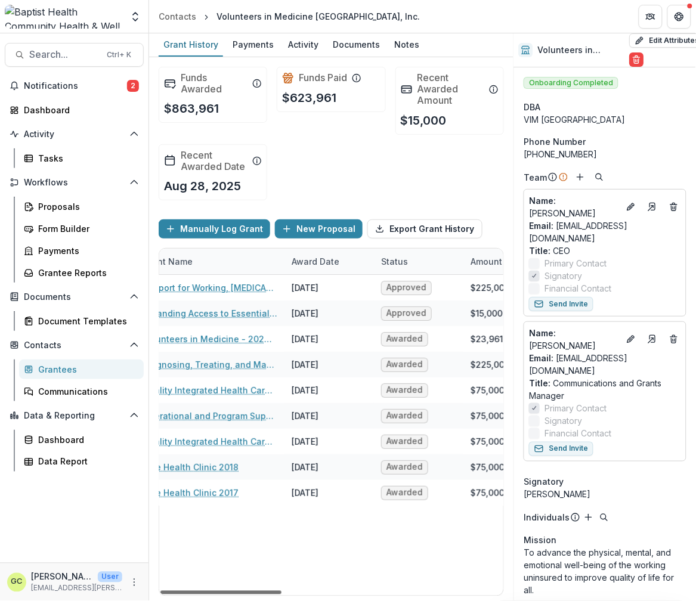
scroll to position [0, 99]
drag, startPoint x: 290, startPoint y: 594, endPoint x: 262, endPoint y: 589, distance: 28.4
click at [262, 591] on div at bounding box center [220, 593] width 121 height 4
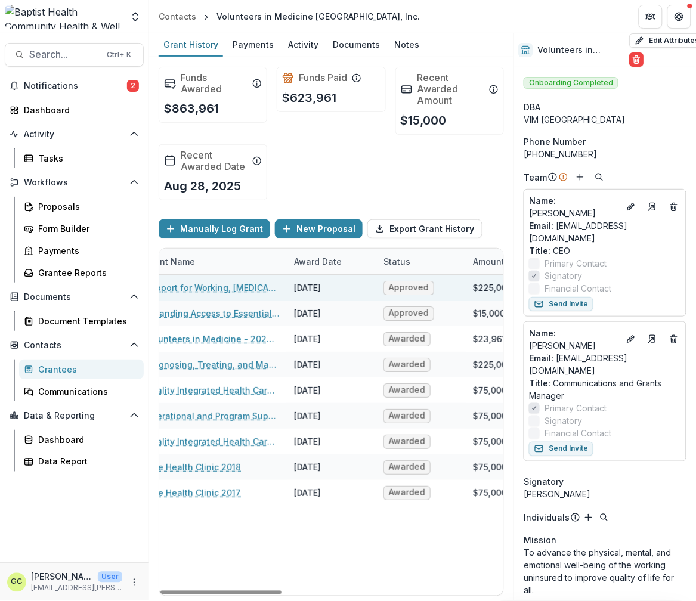
click at [230, 283] on link "Support for Working, Low-Income Patients (Food, MH, Transpo)" at bounding box center [212, 288] width 135 height 13
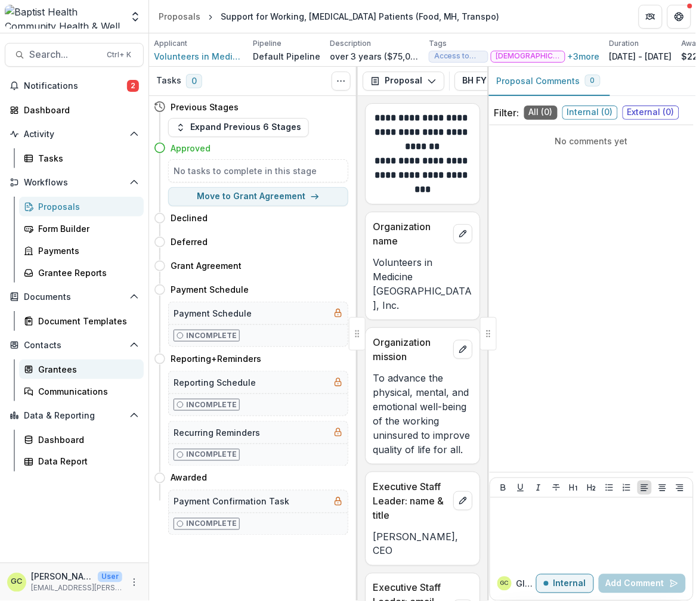
click at [47, 370] on div "Grantees" at bounding box center [86, 369] width 96 height 13
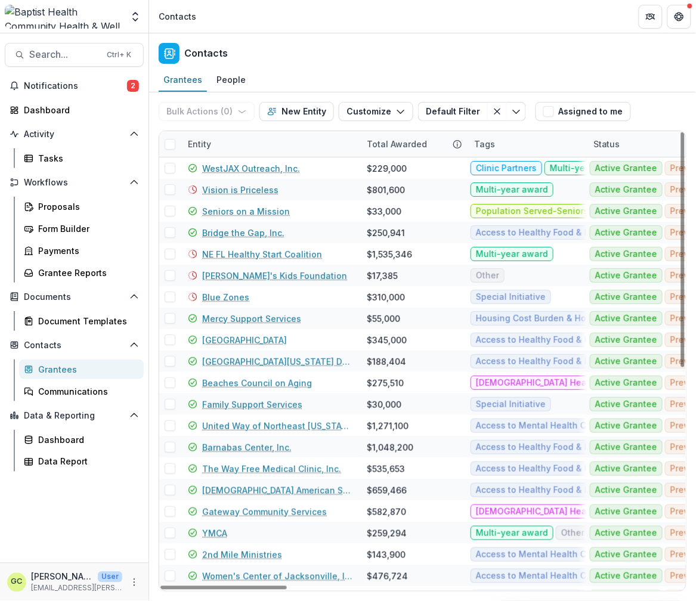
click at [208, 144] on div "Entity" at bounding box center [200, 144] width 38 height 13
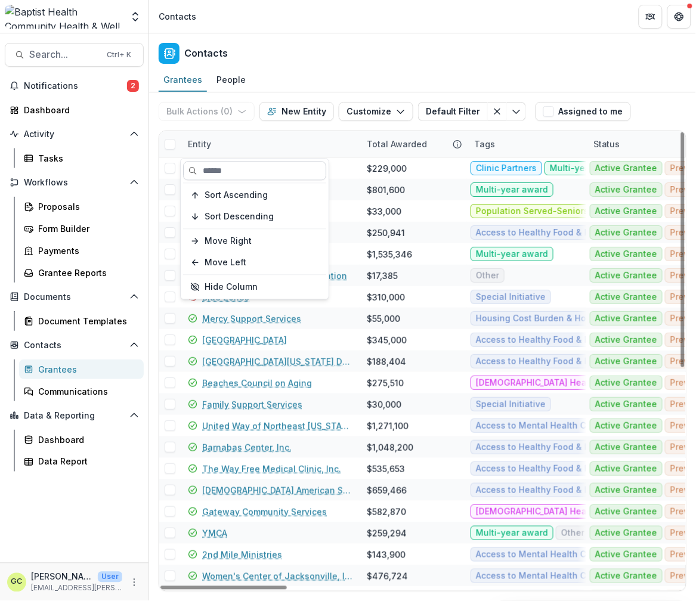
click at [254, 169] on input at bounding box center [254, 171] width 143 height 19
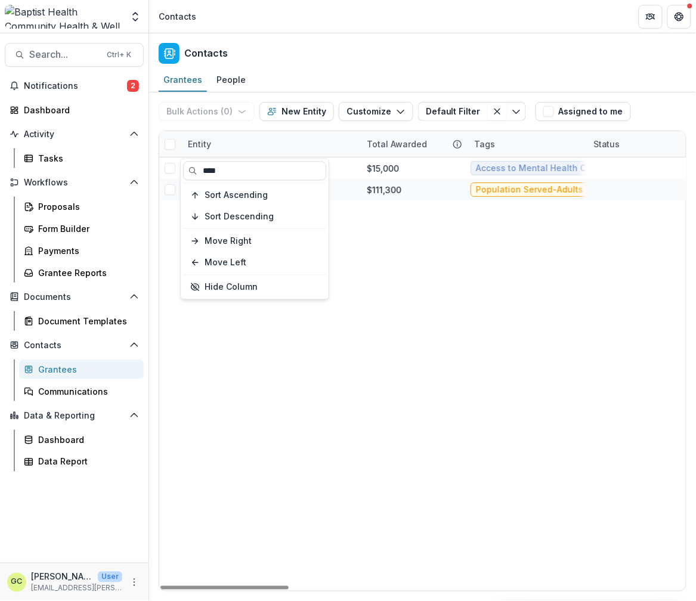
type input "****"
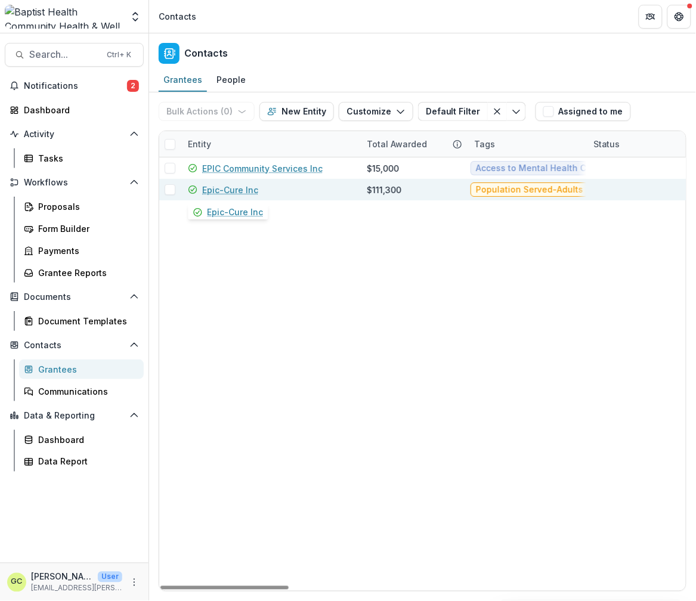
click at [228, 186] on link "Epic-Cure Inc" at bounding box center [230, 190] width 56 height 13
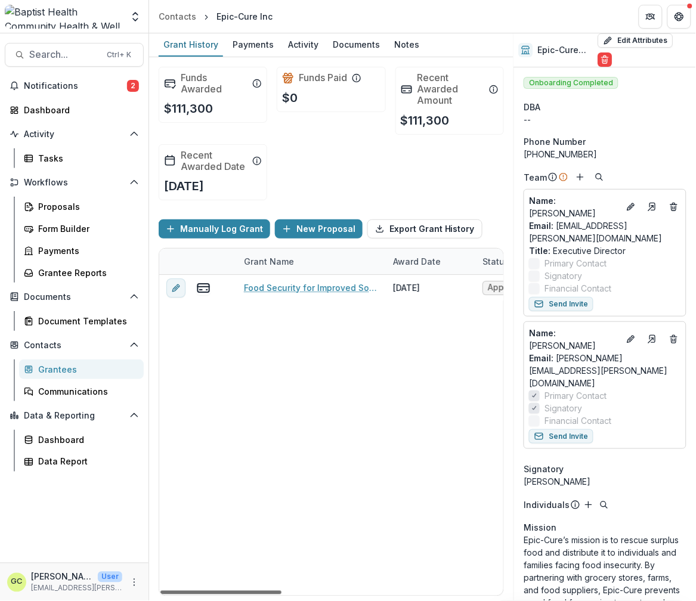
drag, startPoint x: 264, startPoint y: 593, endPoint x: 240, endPoint y: 586, distance: 24.3
click at [240, 591] on div at bounding box center [220, 593] width 121 height 4
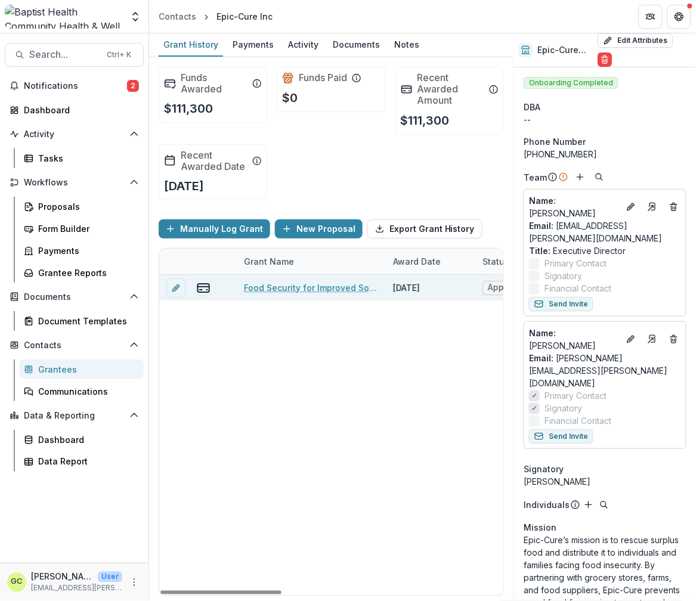
click at [305, 283] on link "Food Security for Improved Social, Economic & Health Outcomes" at bounding box center [311, 288] width 135 height 13
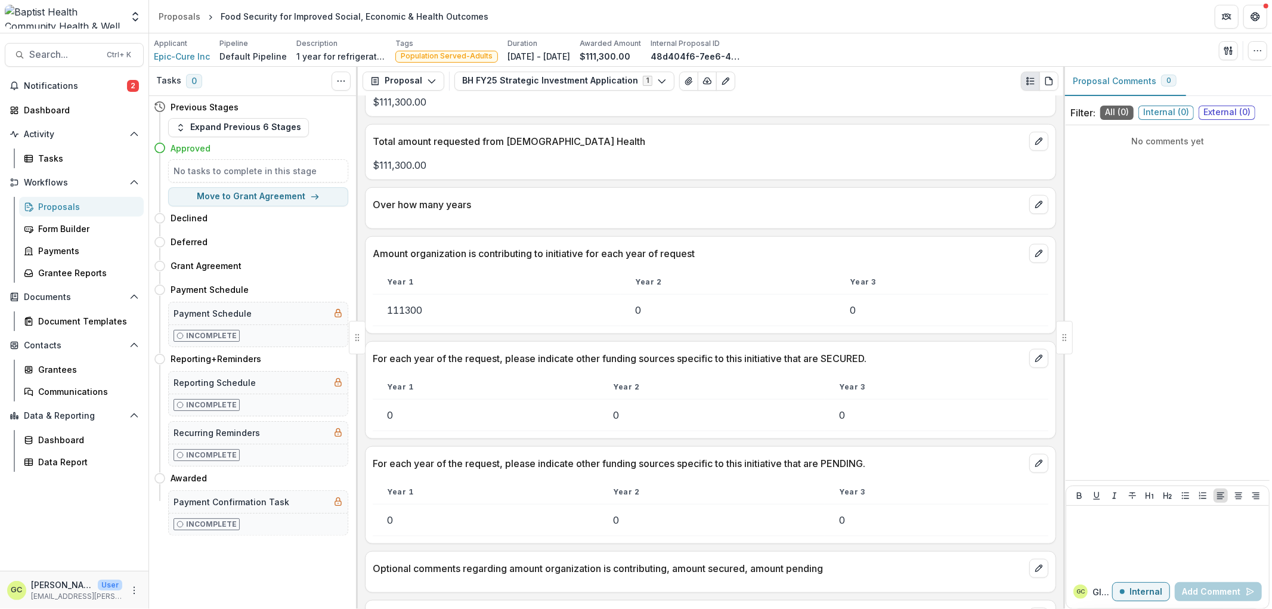
scroll to position [1259, 0]
